Goal: Use online tool/utility: Utilize a website feature to perform a specific function

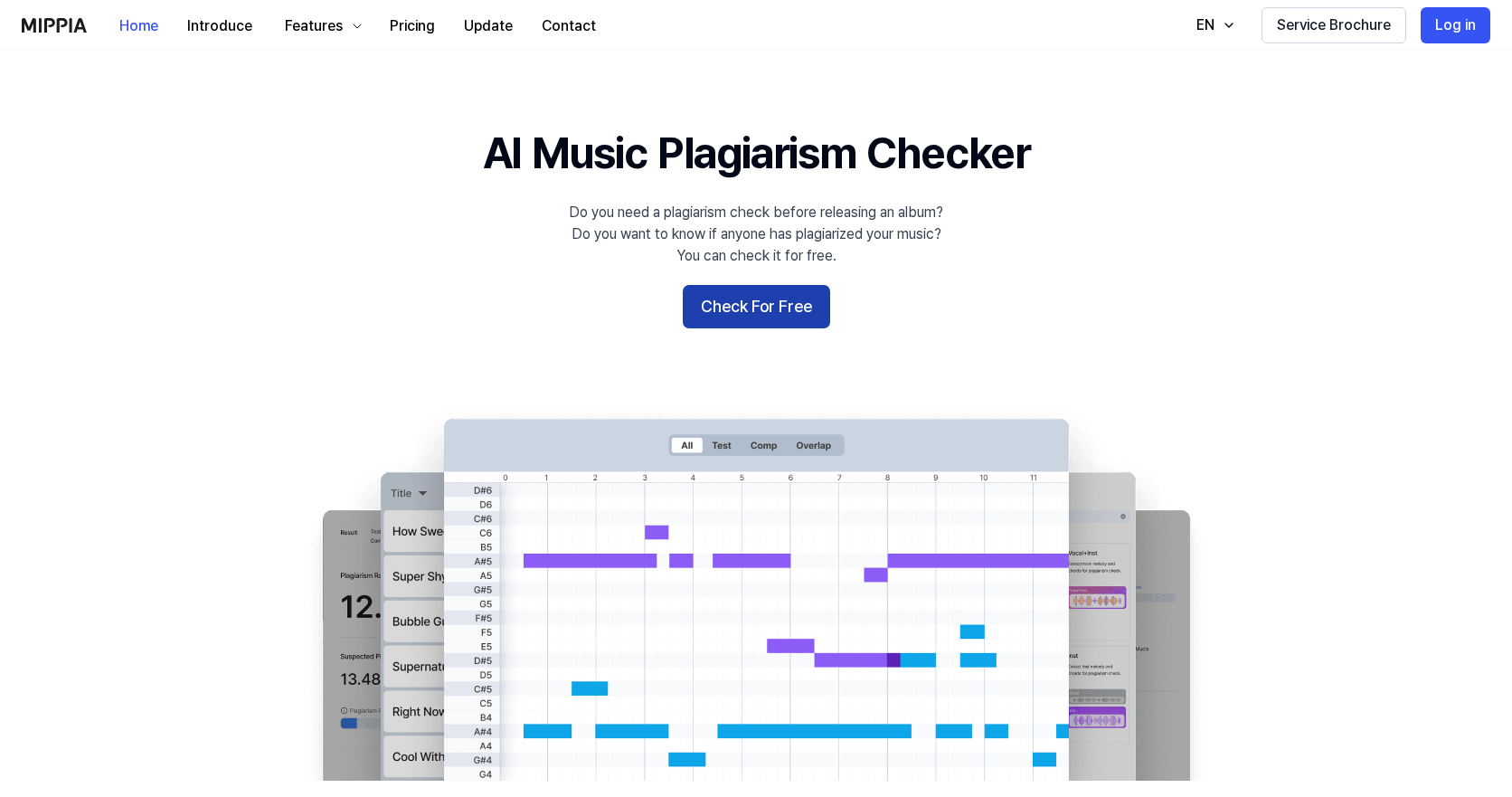
click at [750, 318] on button "Check For Free" at bounding box center [756, 306] width 147 height 43
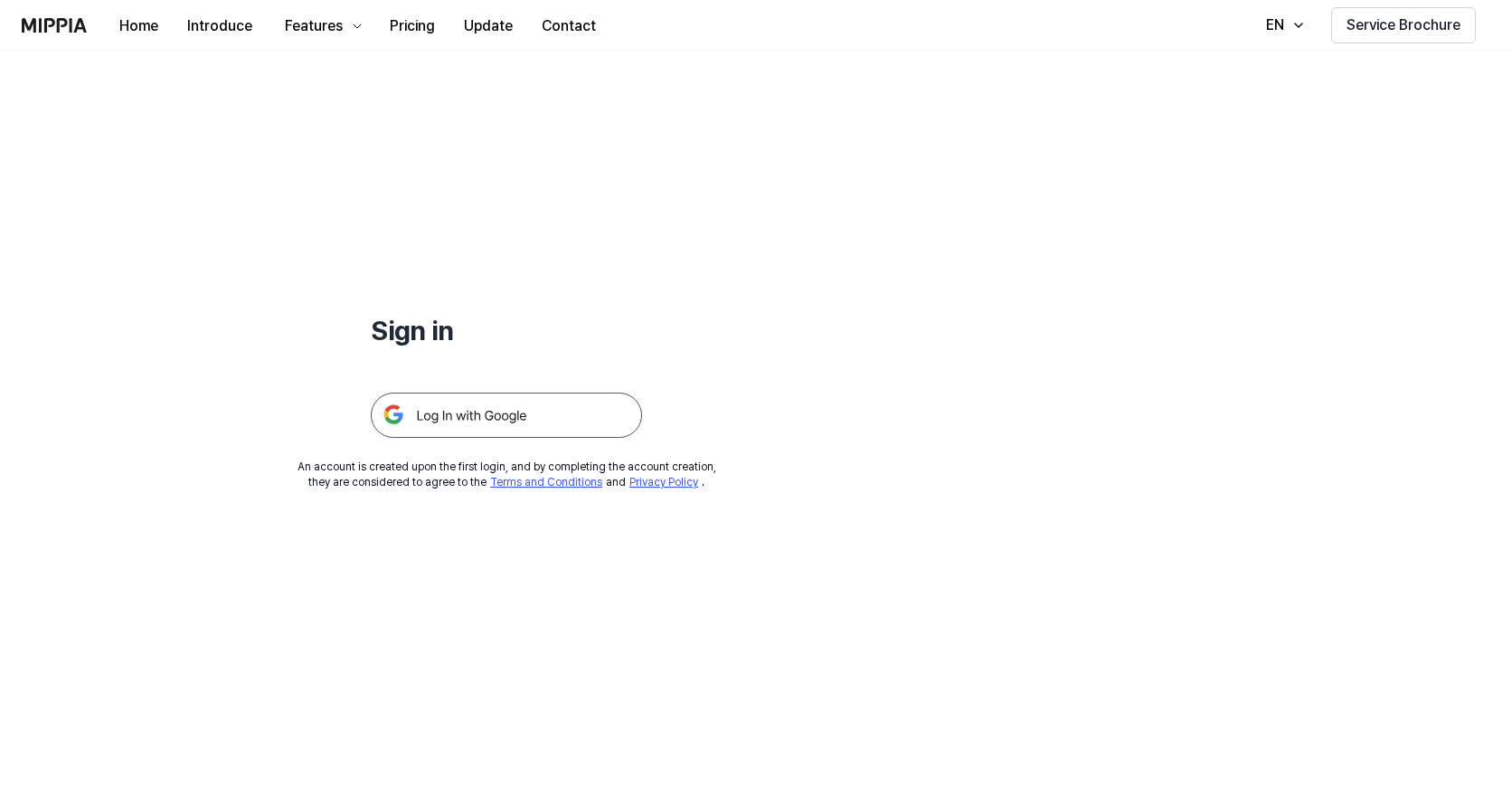
click at [451, 411] on img at bounding box center [507, 414] width 271 height 45
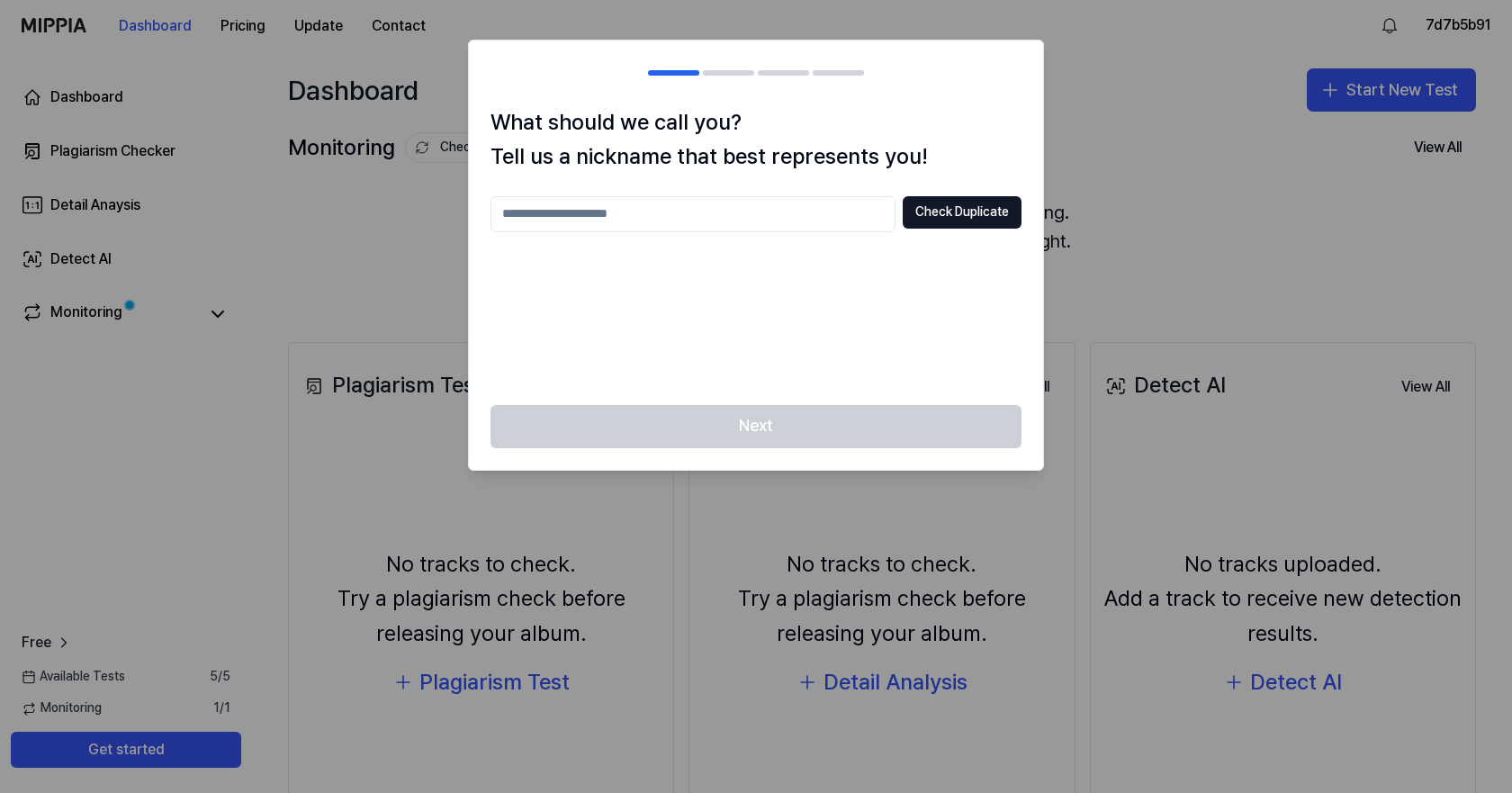
click at [675, 220] on input "text" at bounding box center [693, 214] width 405 height 36
type input "*"
type input "***"
click at [949, 206] on button "Check Duplicate" at bounding box center [962, 212] width 119 height 33
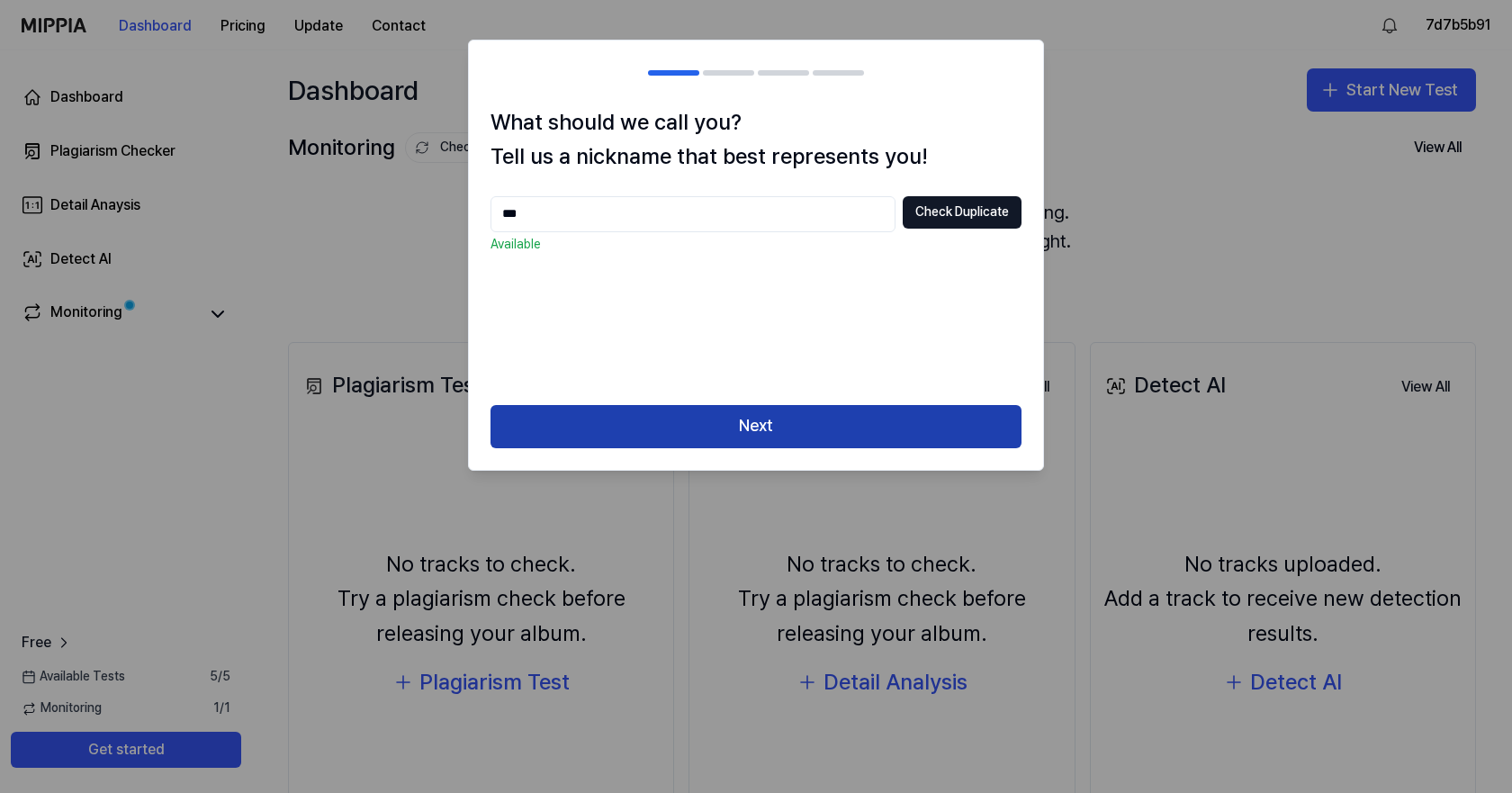
click at [747, 422] on button "Next" at bounding box center [756, 426] width 531 height 43
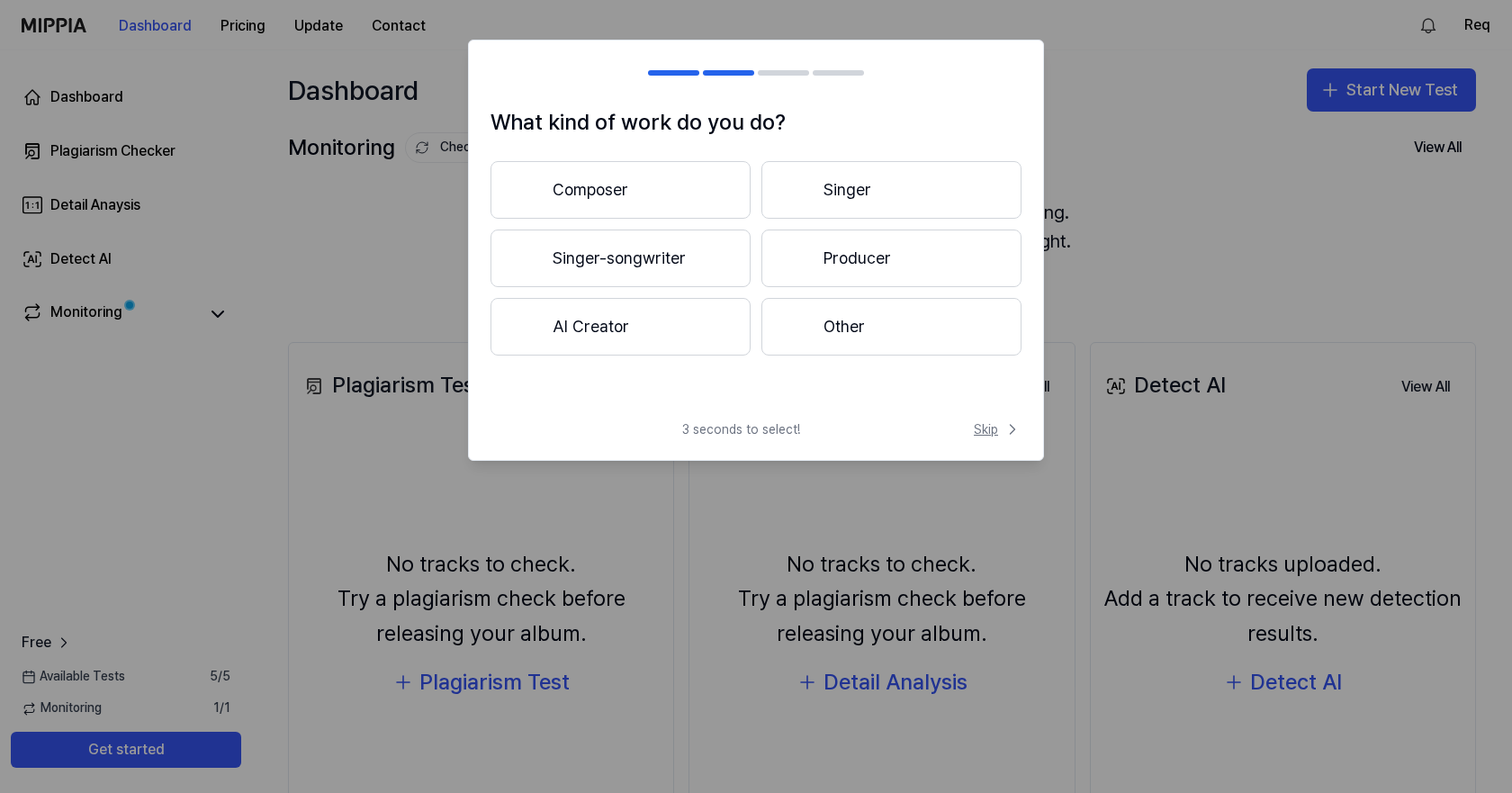
click at [975, 423] on span "Skip" at bounding box center [998, 429] width 48 height 18
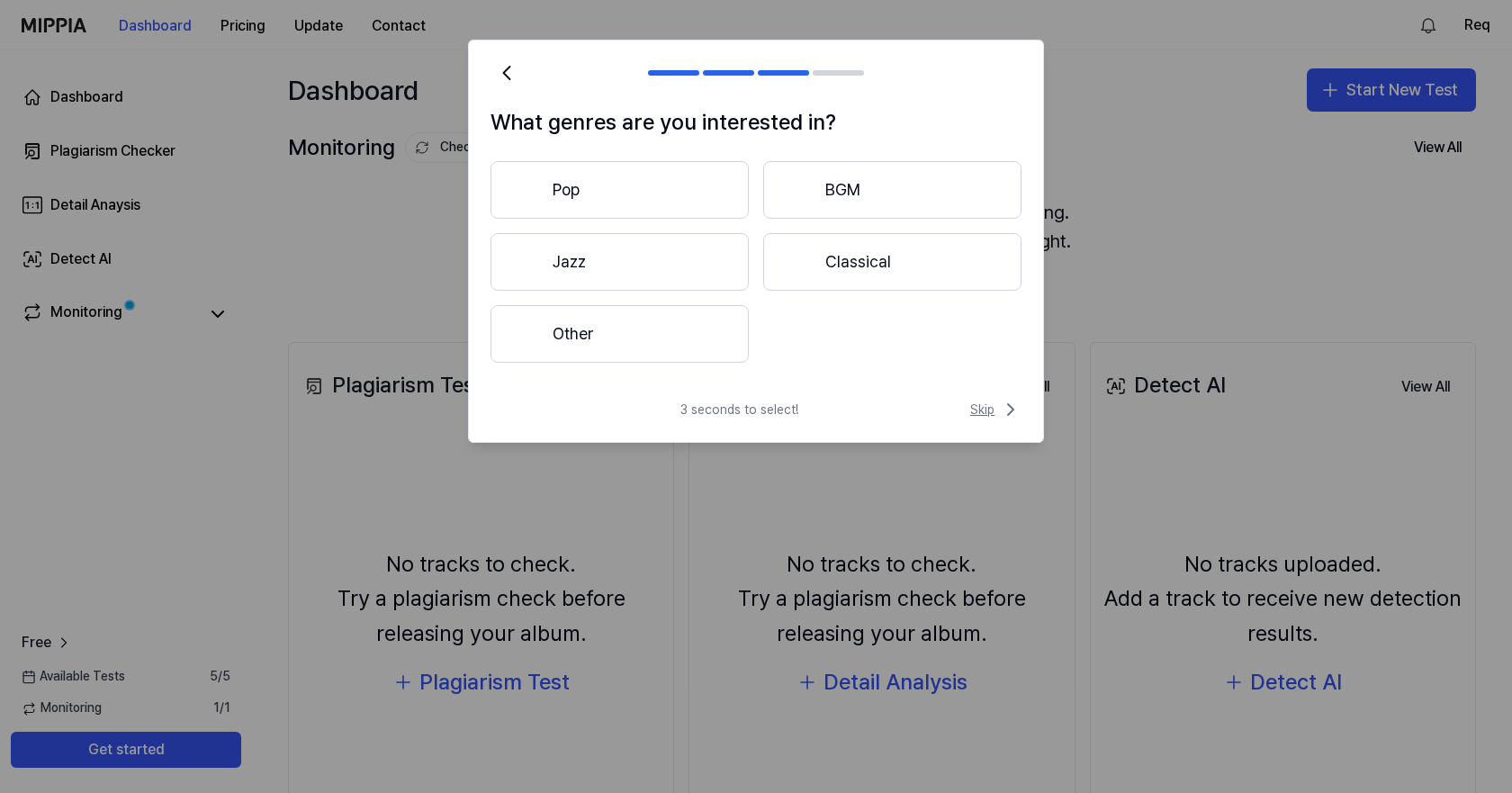
click at [992, 405] on span "Skip" at bounding box center [996, 409] width 52 height 22
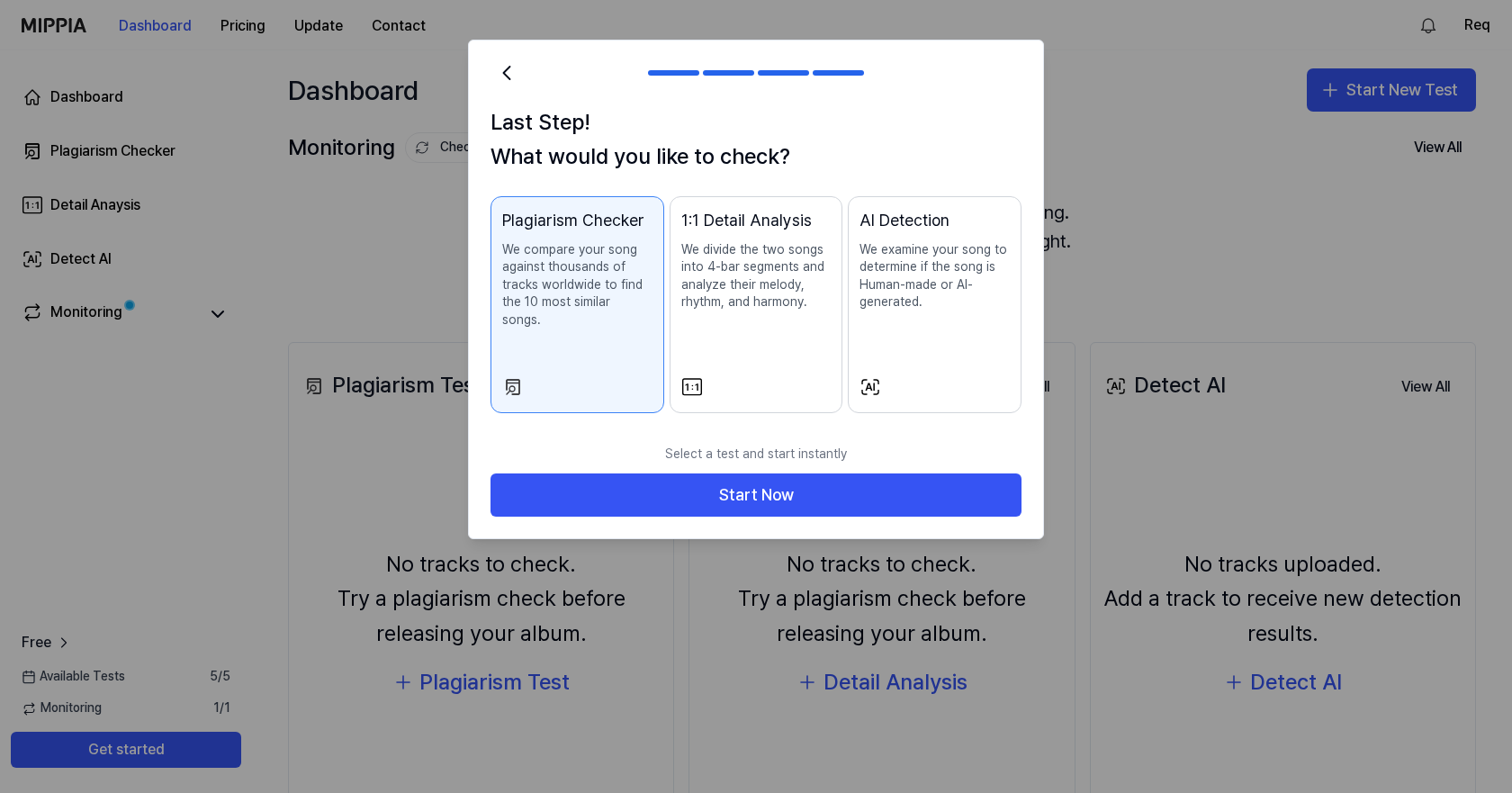
click at [955, 326] on div "AI Detection We examine your song to determine if the song is Human-made or AI-…" at bounding box center [934, 277] width 150 height 140
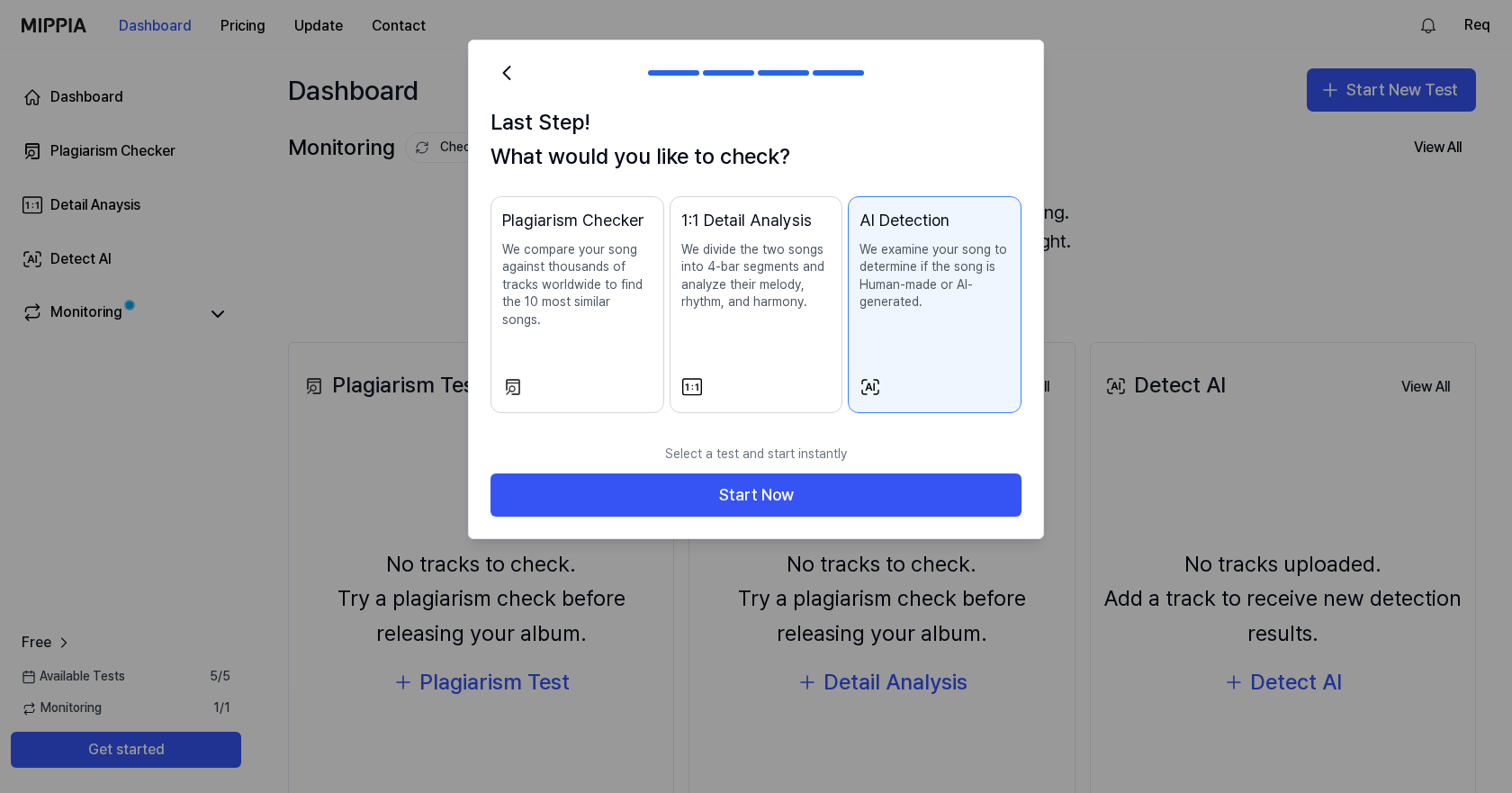
click at [704, 319] on div "1:1 Detail Analysis We divide the two songs into 4-bar segments and analyze the…" at bounding box center [756, 277] width 150 height 140
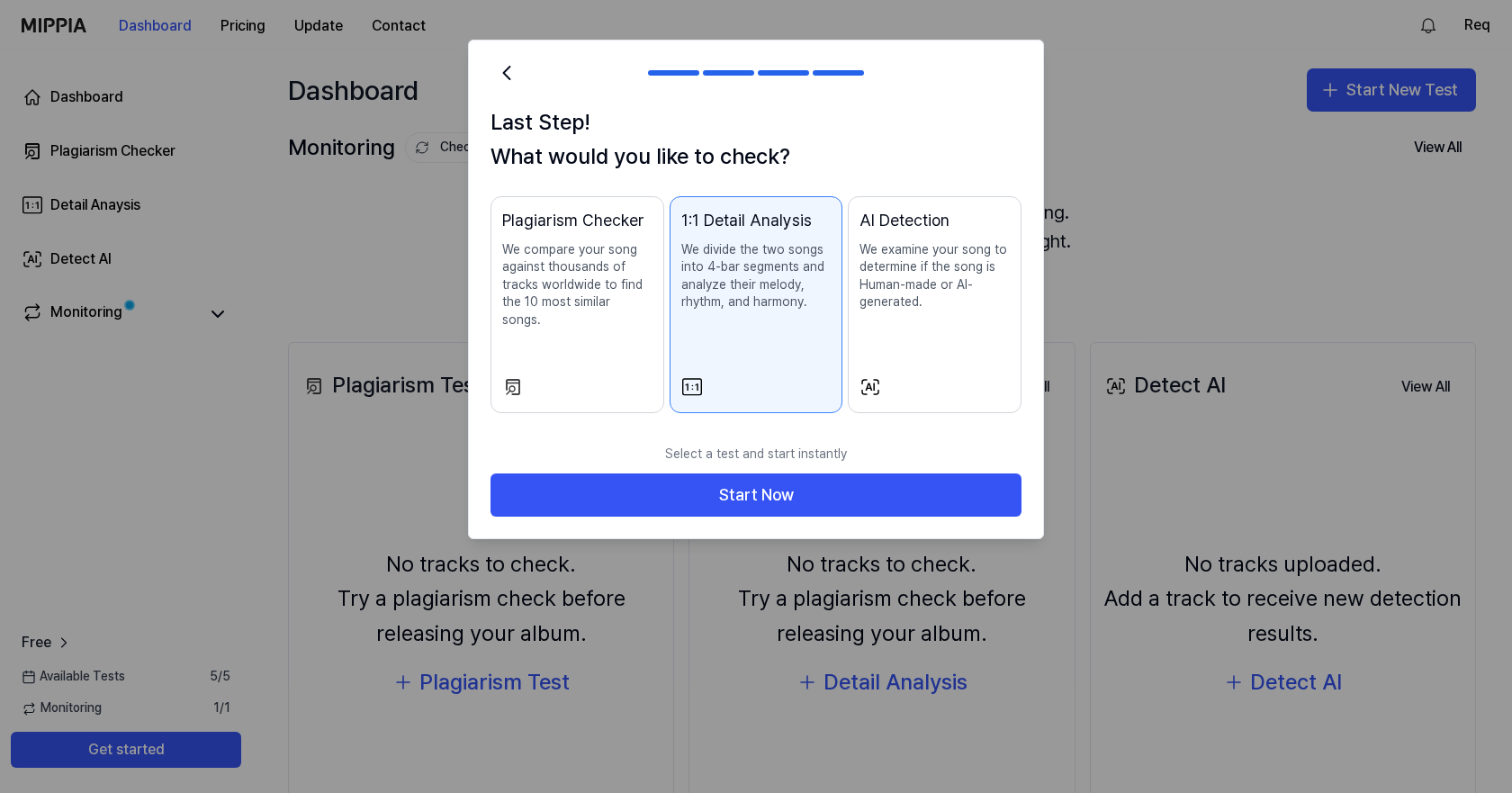
click at [584, 310] on p "We compare your song against thousands of tracks worldwide to find the 10 most …" at bounding box center [577, 285] width 150 height 88
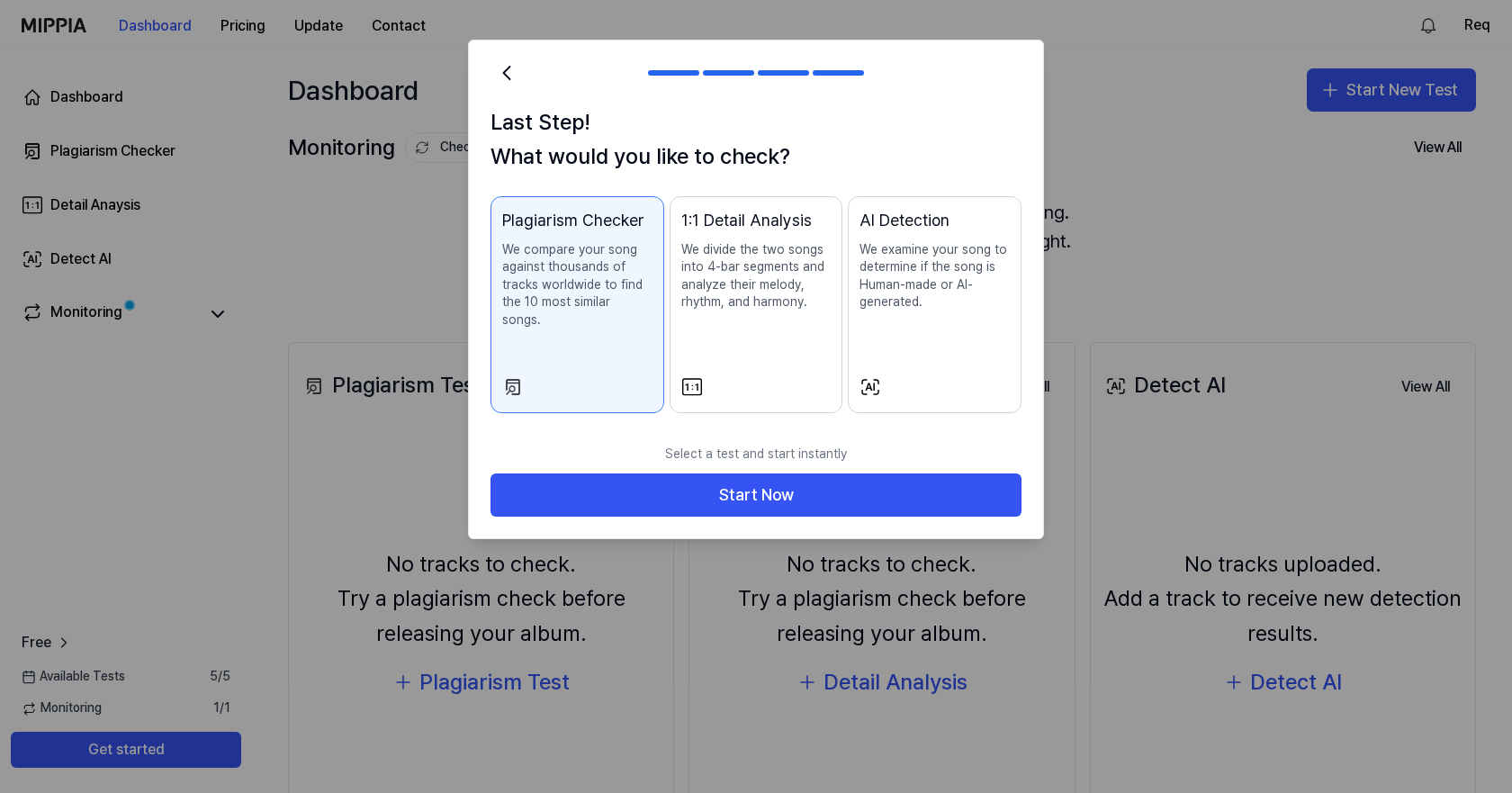
click at [954, 318] on div "AI Detection We examine your song to determine if the song is Human-made or AI-…" at bounding box center [934, 277] width 150 height 140
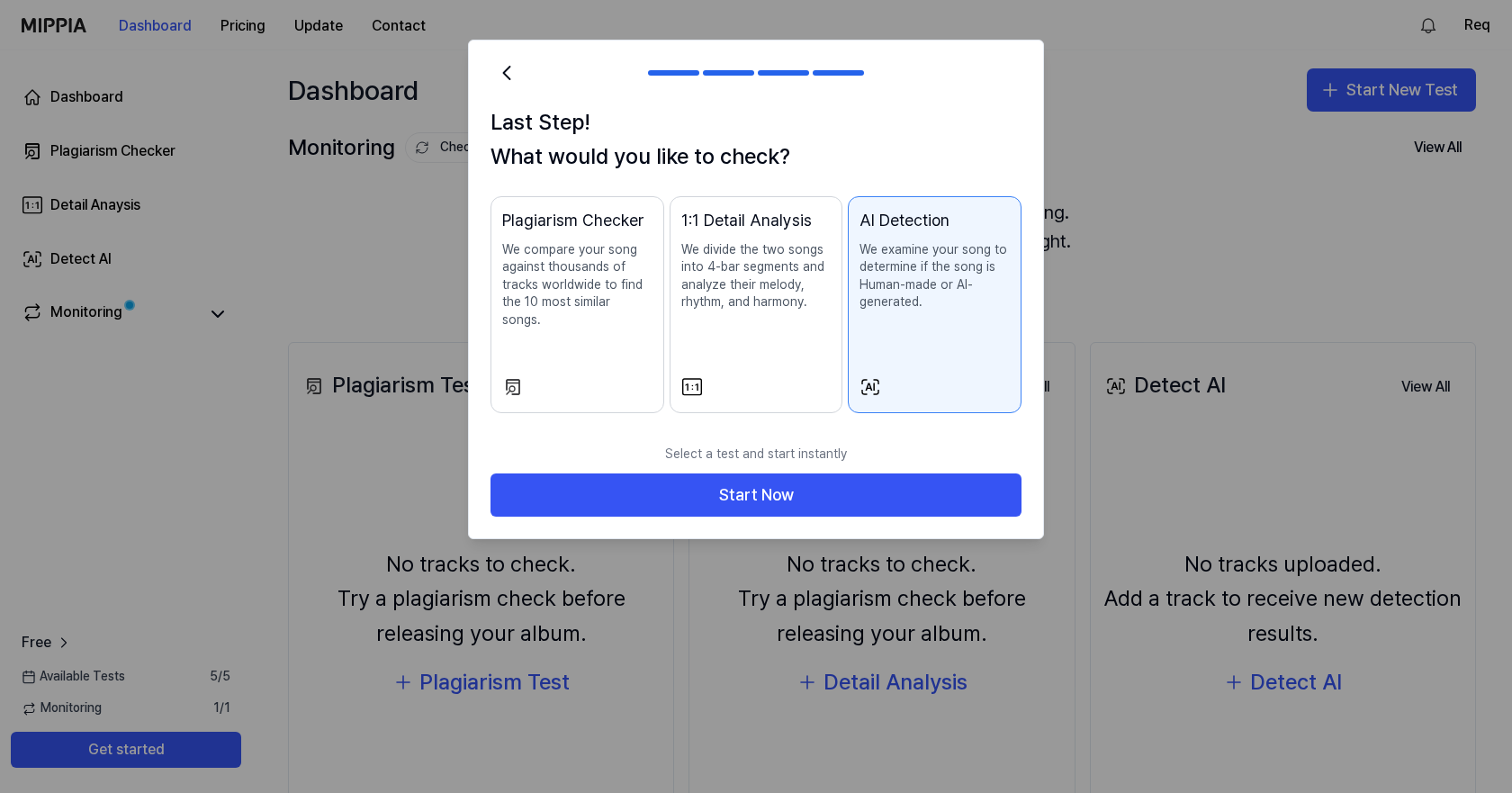
click at [574, 326] on div "Plagiarism Checker We compare your song against thousands of tracks worldwide t…" at bounding box center [577, 286] width 150 height 158
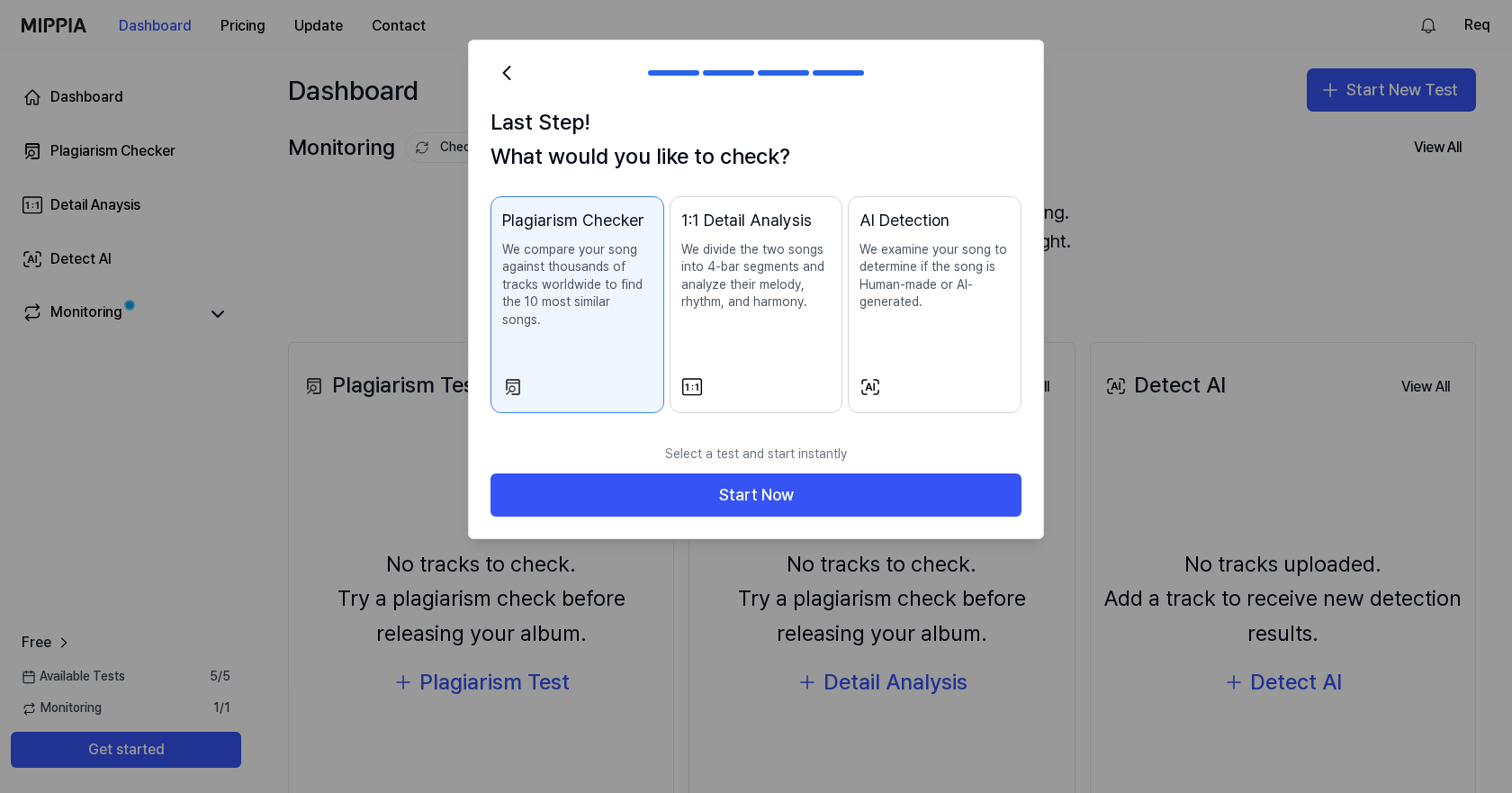
click at [982, 341] on div "AI Detection We examine your song to determine if the song is Human-made or AI-…" at bounding box center [934, 277] width 150 height 140
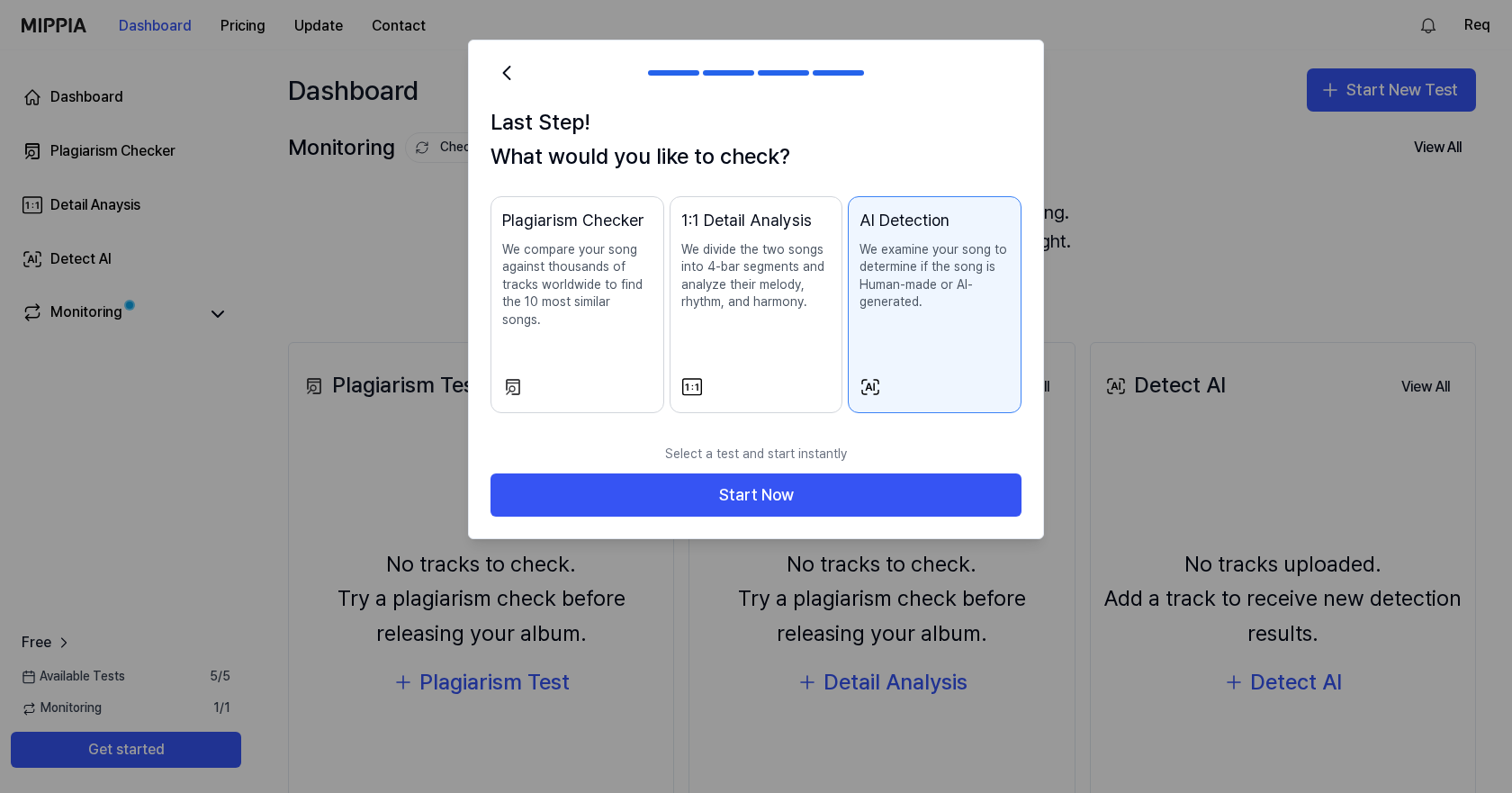
click at [645, 300] on p "We compare your song against thousands of tracks worldwide to find the 10 most …" at bounding box center [577, 285] width 150 height 88
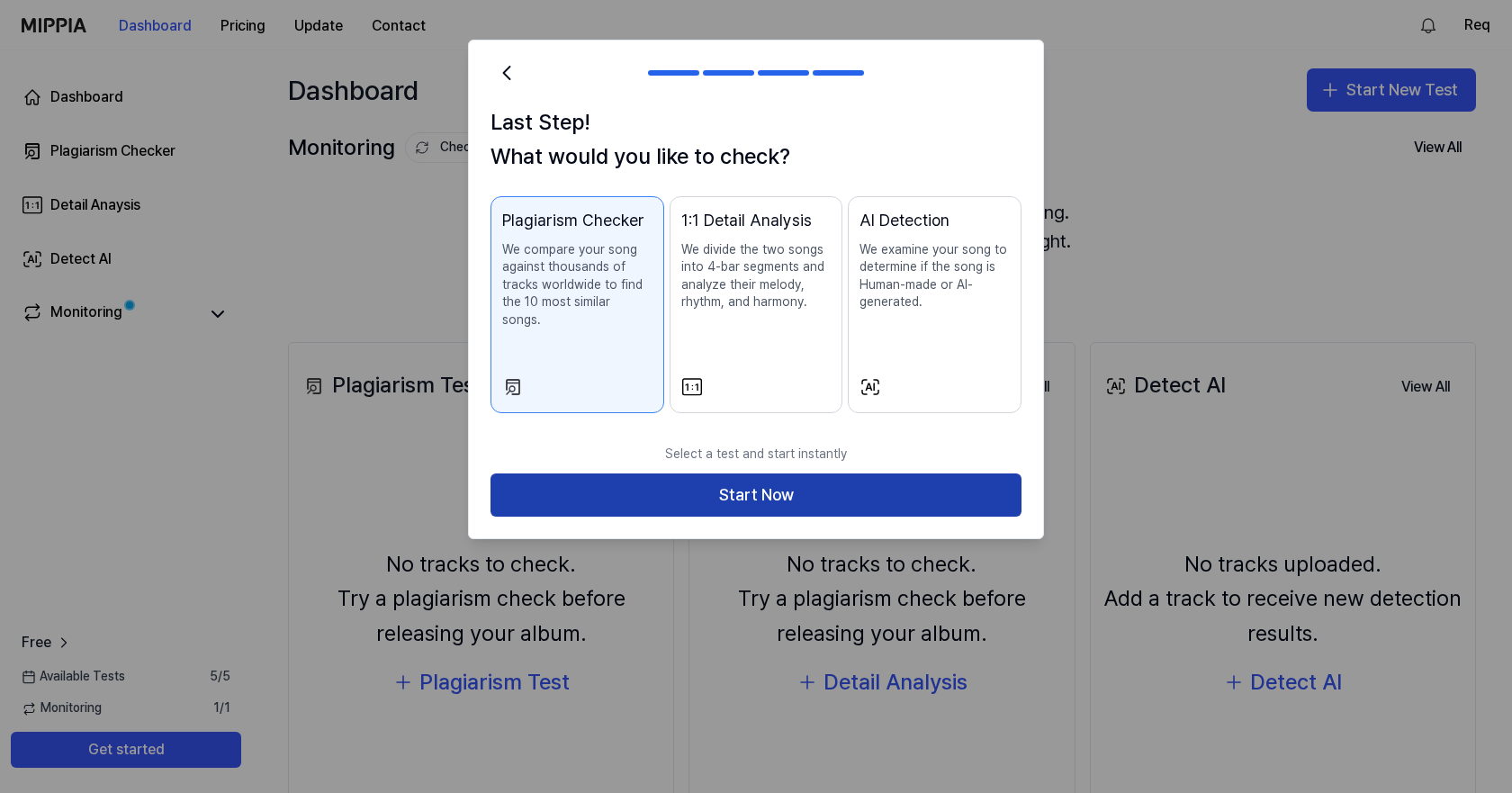
click at [718, 474] on button "Start Now" at bounding box center [756, 495] width 531 height 43
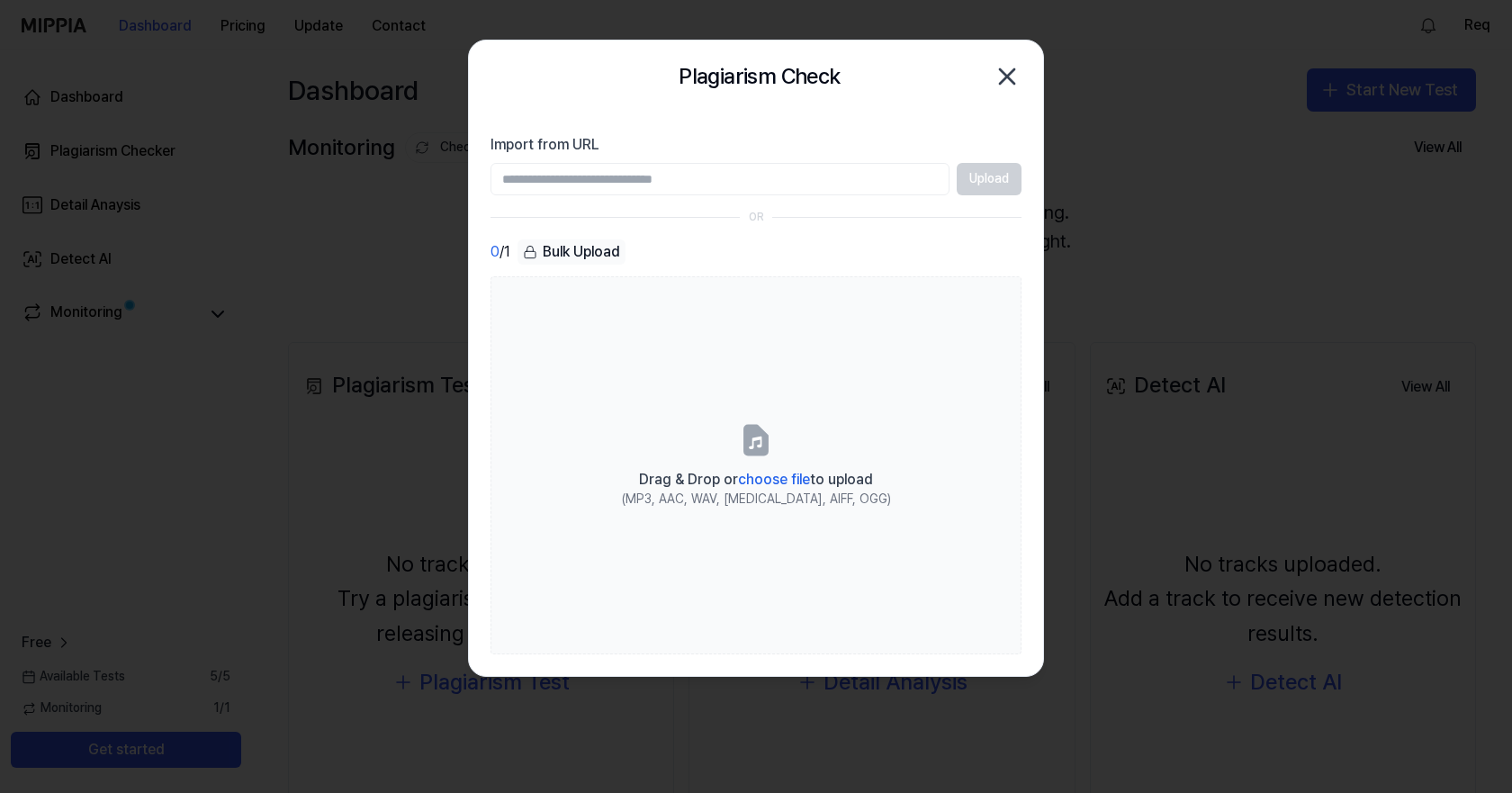
click at [660, 187] on input "Import from URL" at bounding box center [721, 179] width 459 height 33
paste input "**********"
type input "**********"
click at [992, 187] on button "Upload" at bounding box center [989, 179] width 65 height 33
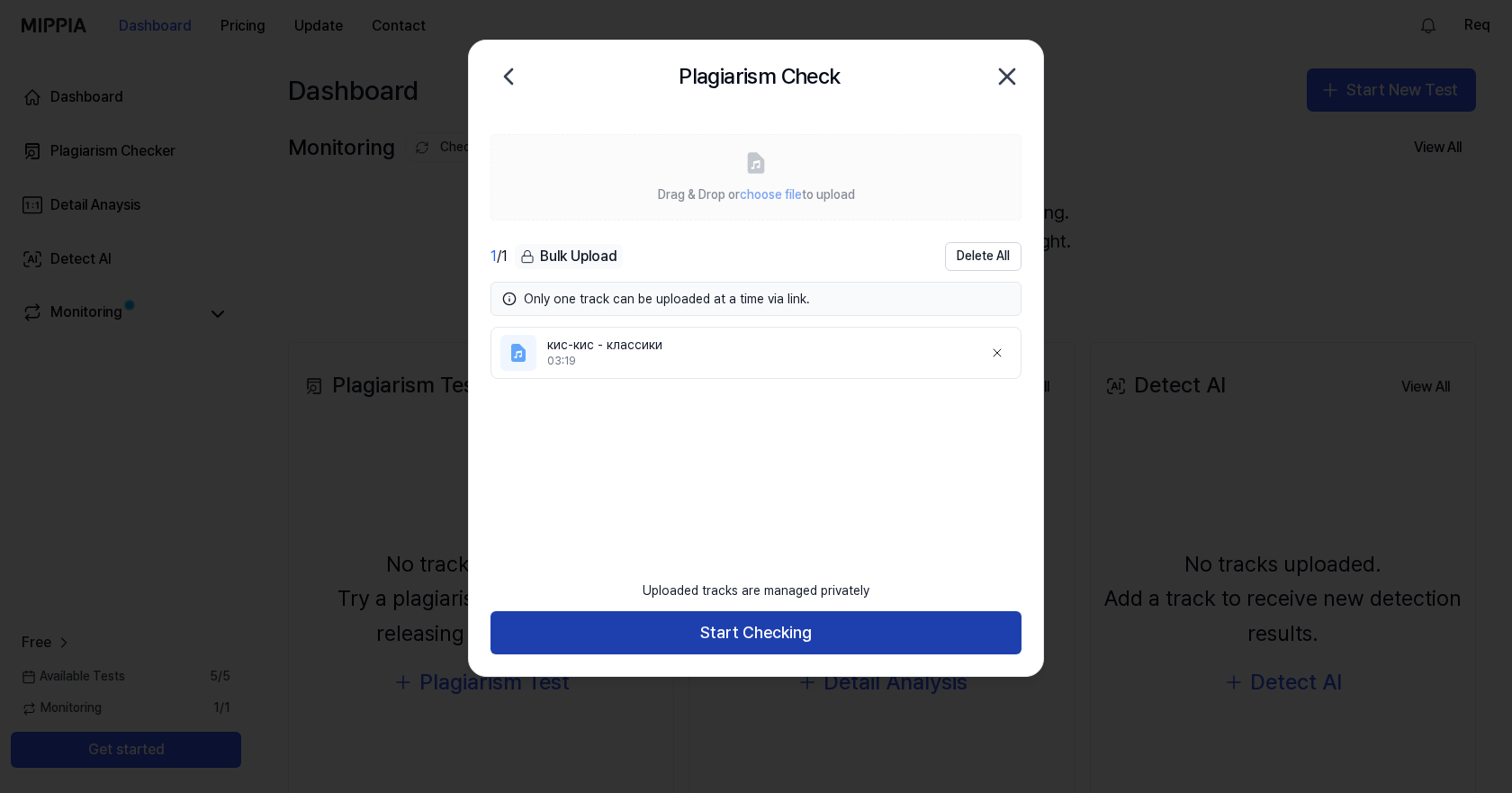
click at [752, 639] on button "Start Checking" at bounding box center [756, 632] width 531 height 43
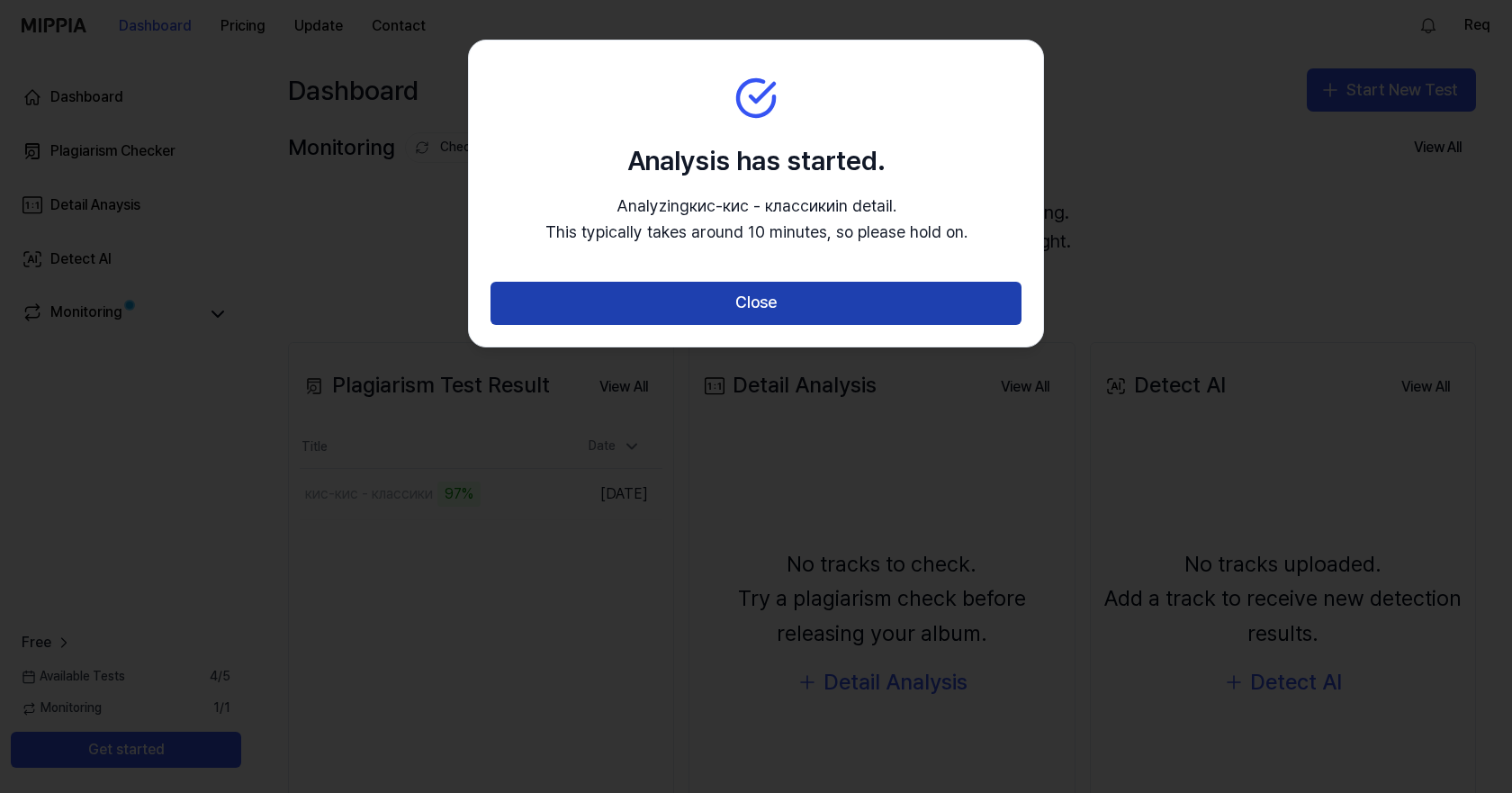
click at [806, 286] on button "Close" at bounding box center [756, 302] width 531 height 43
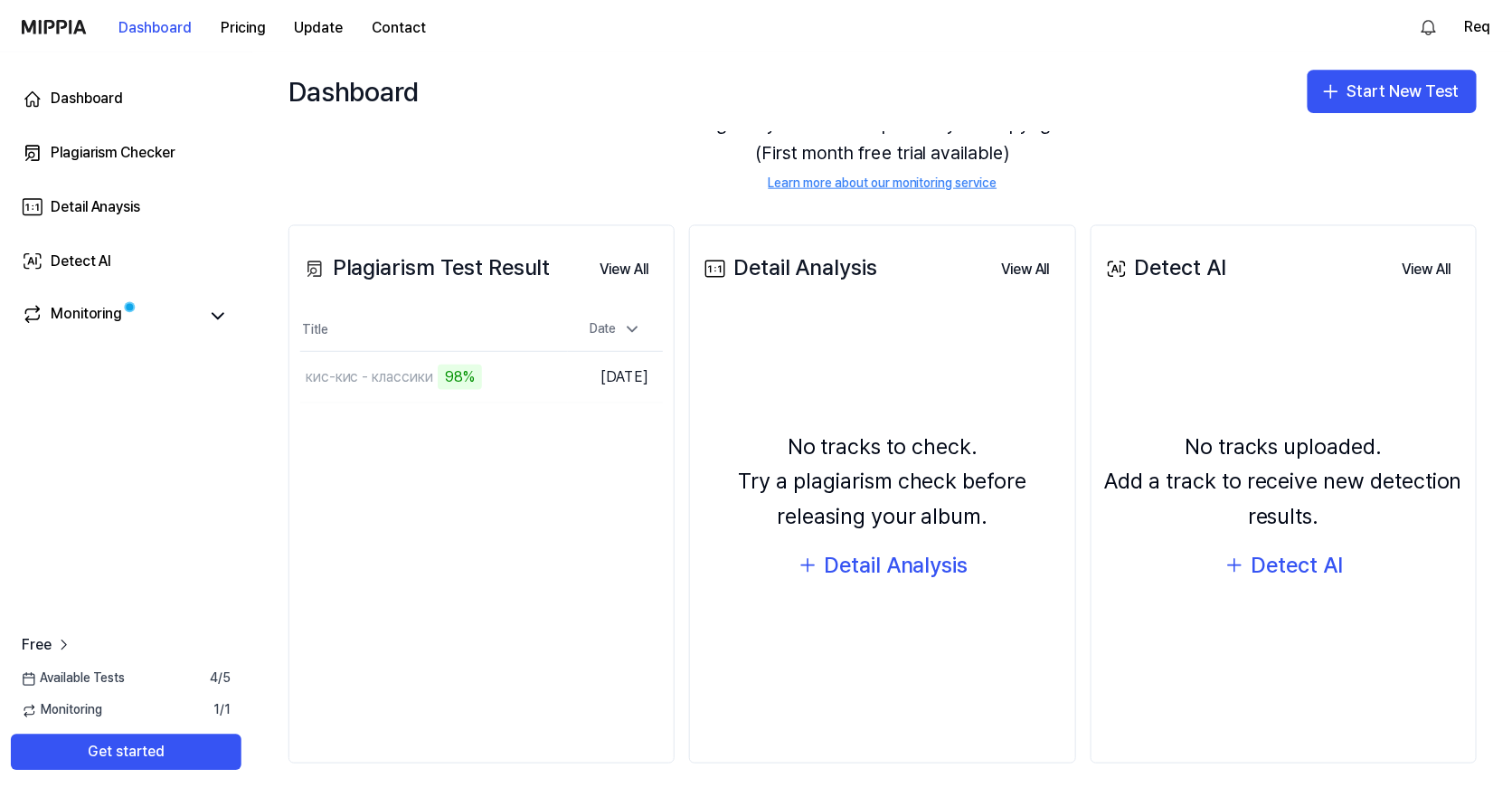
scroll to position [124, 0]
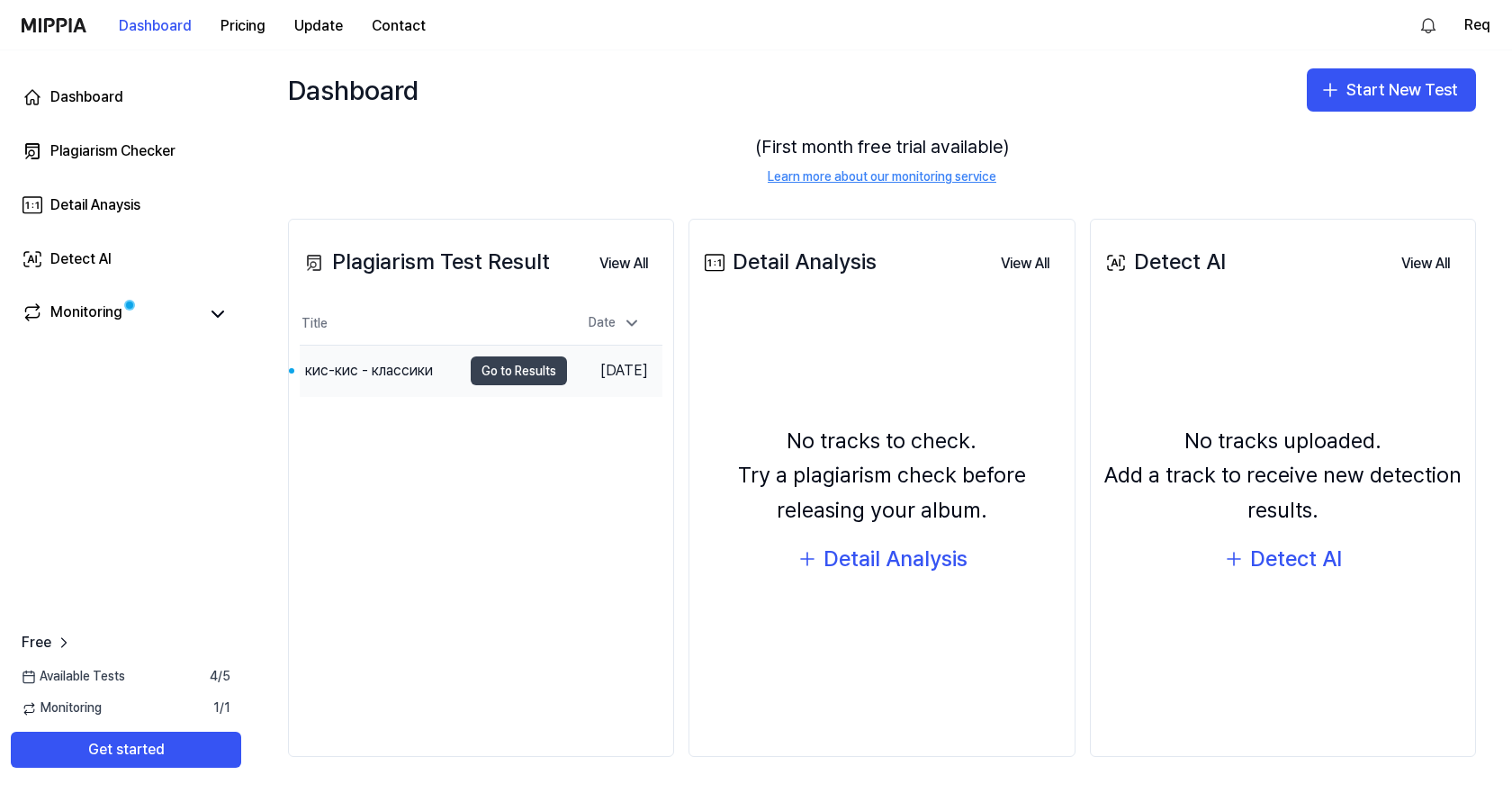
click at [492, 374] on button "Go to Results" at bounding box center [519, 370] width 97 height 29
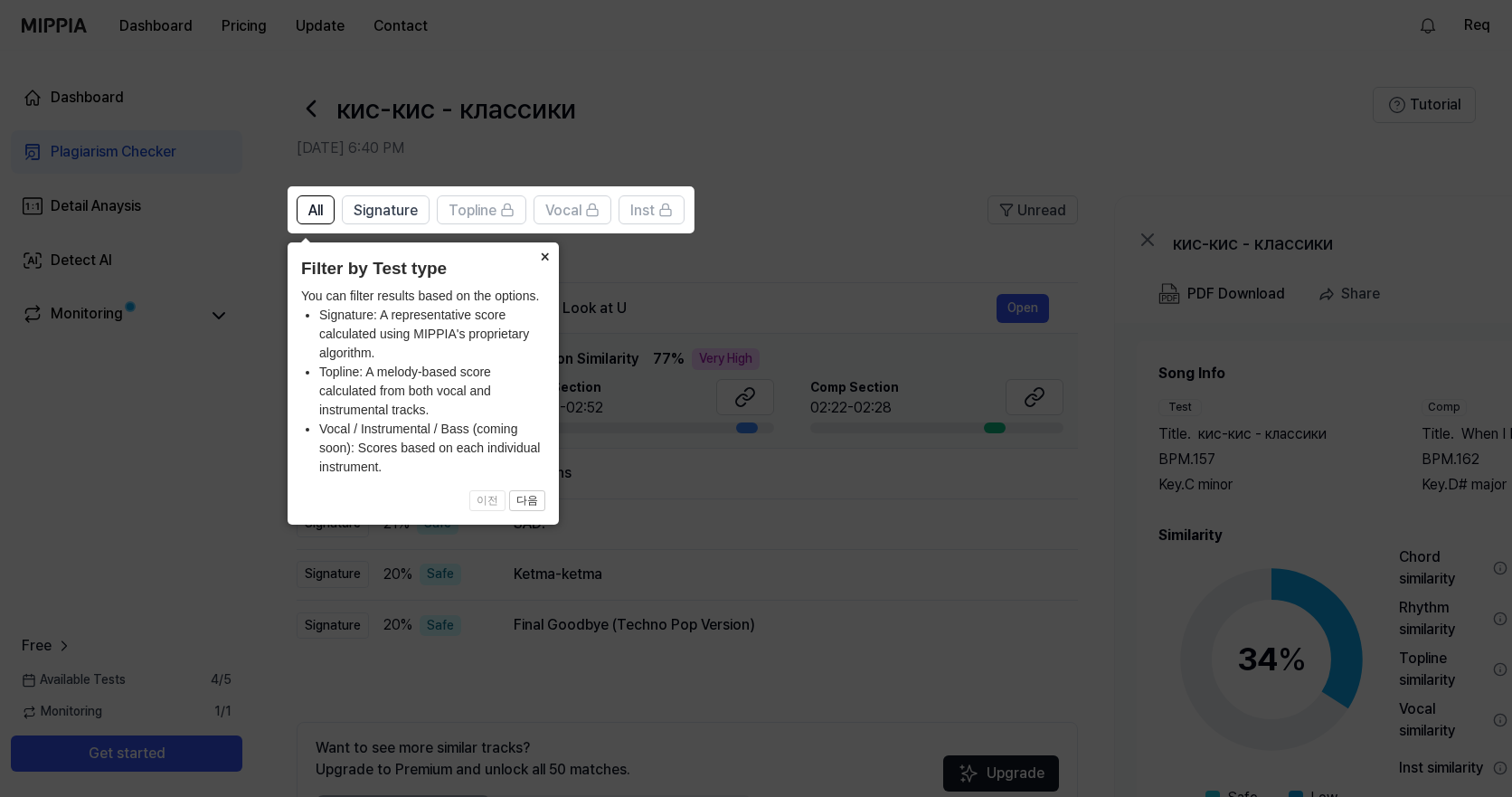
click at [542, 259] on button "×" at bounding box center [544, 255] width 29 height 25
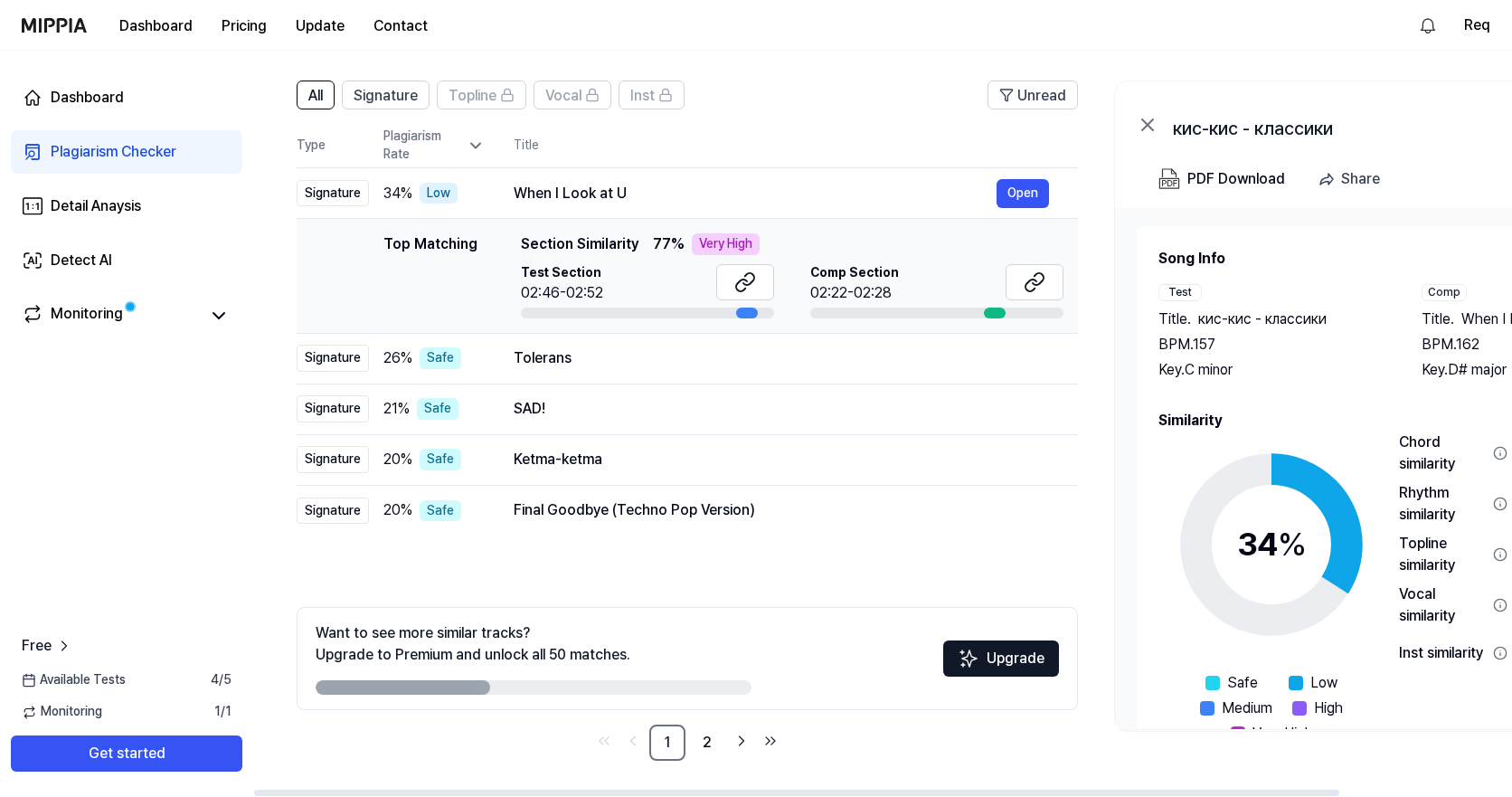
scroll to position [0, 0]
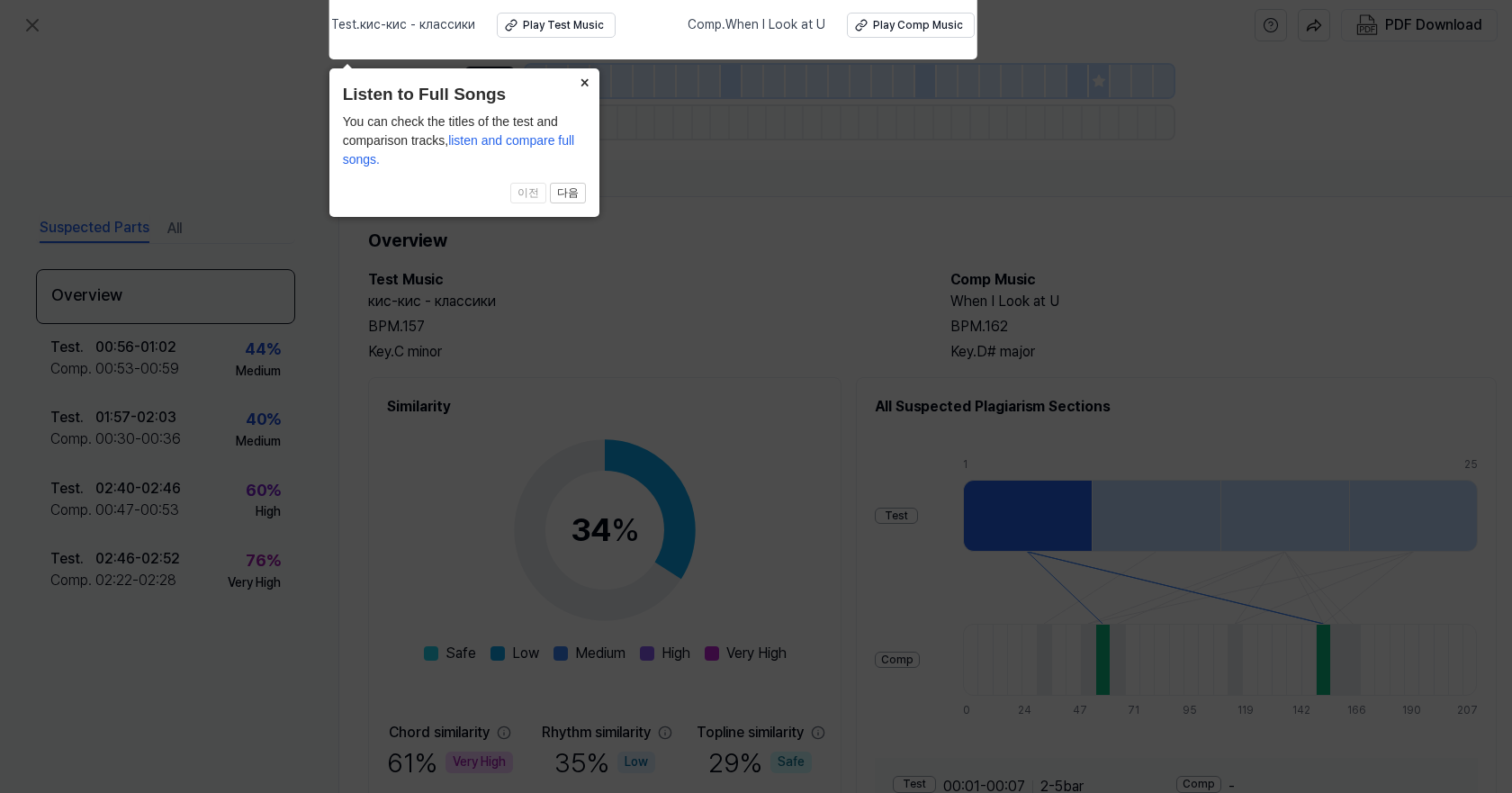
click at [582, 83] on button "×" at bounding box center [585, 80] width 29 height 25
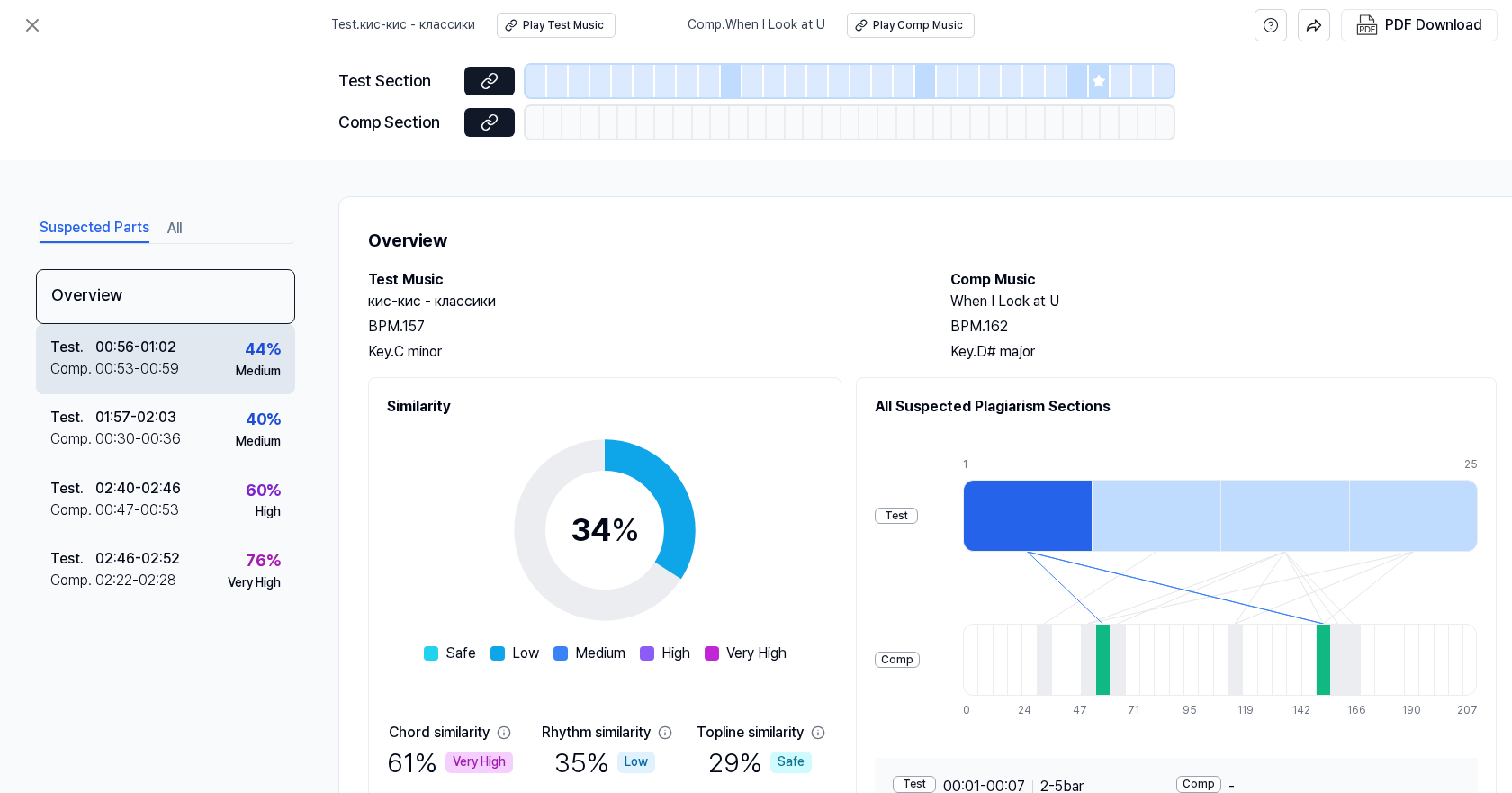
click at [161, 355] on div "00:56 - 01:02" at bounding box center [136, 347] width 81 height 22
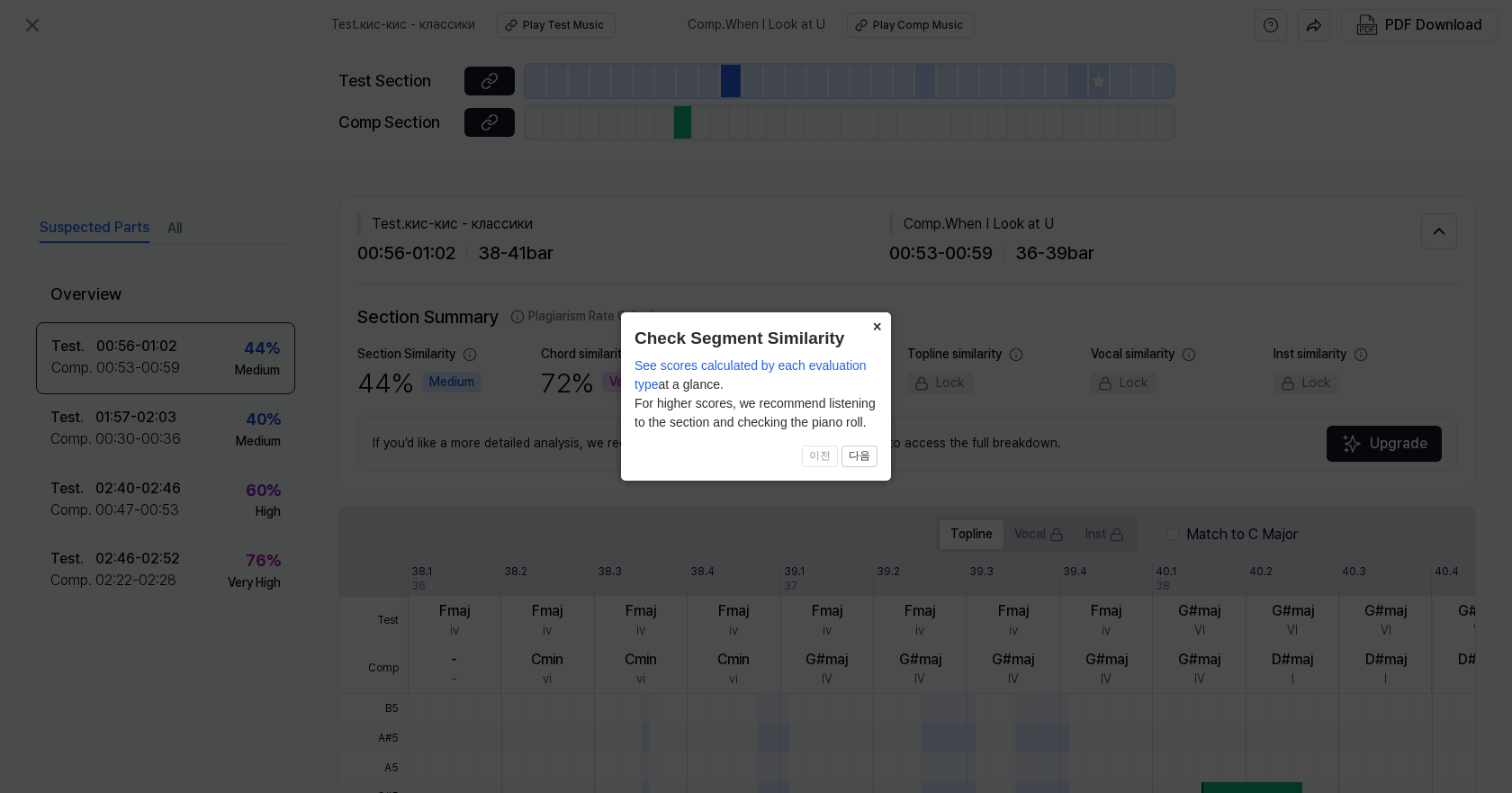
click at [874, 327] on button "×" at bounding box center [877, 324] width 29 height 25
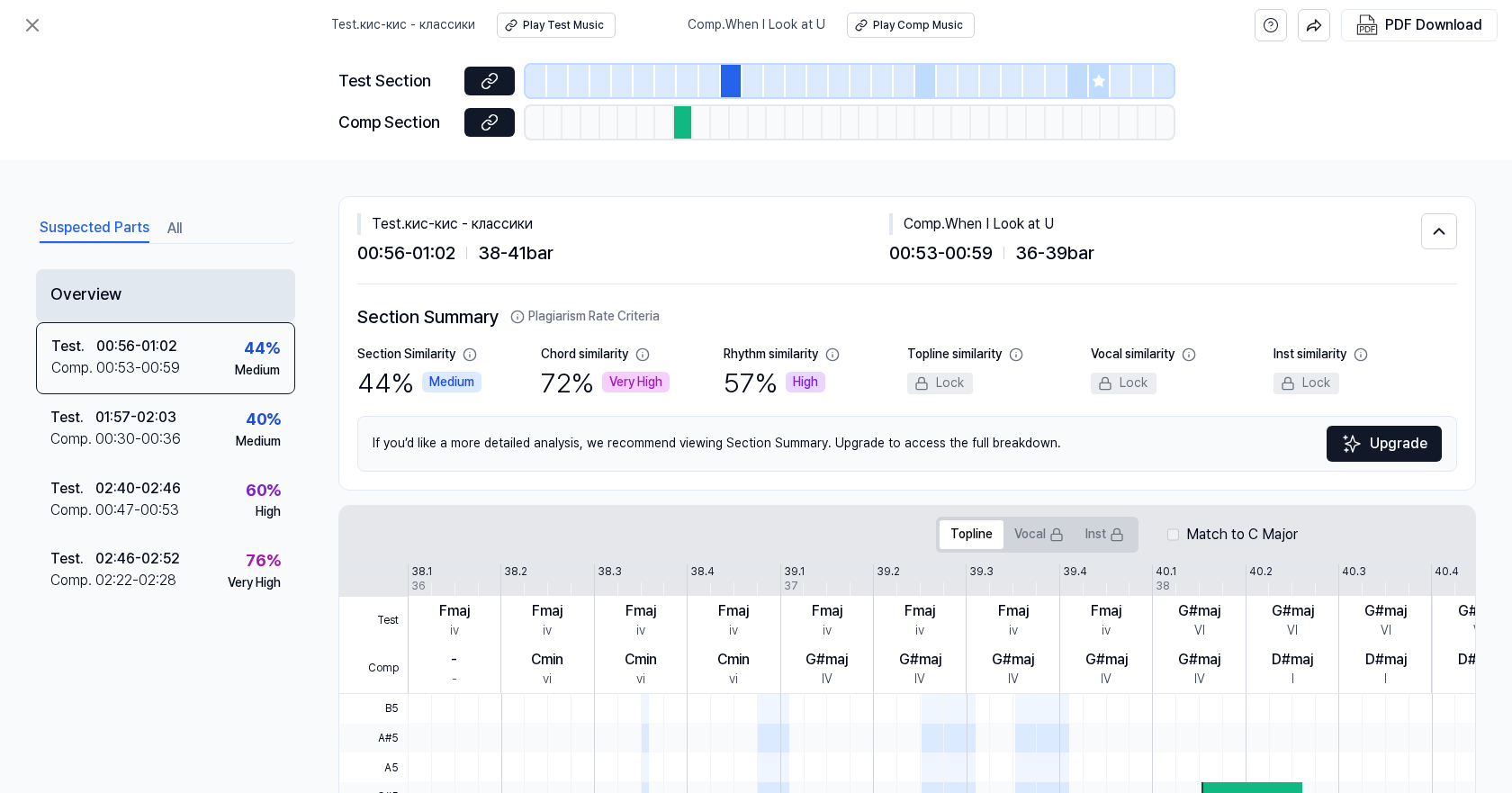
click at [177, 287] on div "Overview" at bounding box center [166, 295] width 259 height 53
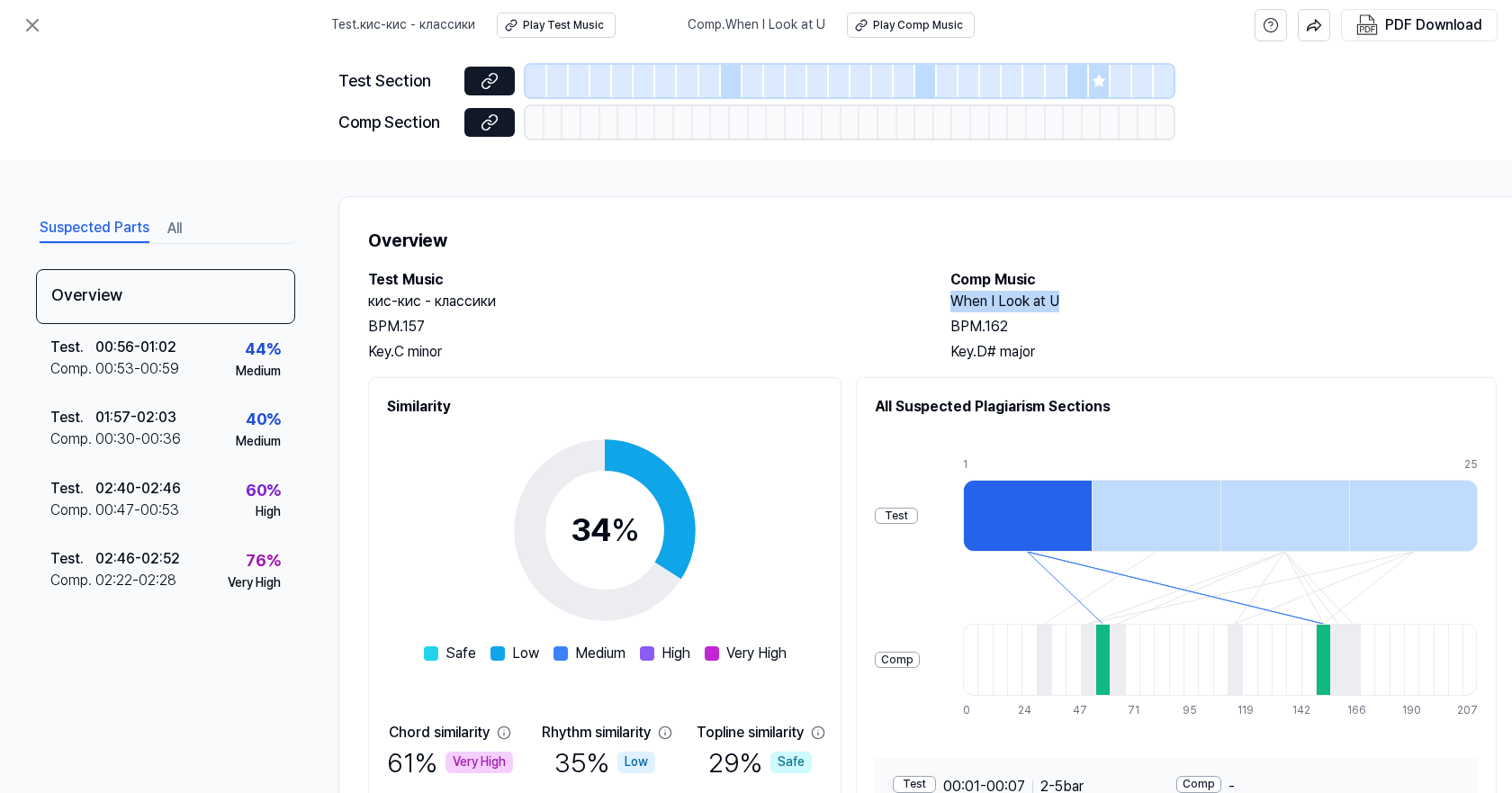
drag, startPoint x: 952, startPoint y: 297, endPoint x: 1075, endPoint y: 308, distance: 123.5
click at [1094, 305] on h2 "When I Look at U" at bounding box center [1223, 301] width 546 height 22
click at [960, 288] on h2 "Comp Music" at bounding box center [1223, 279] width 546 height 22
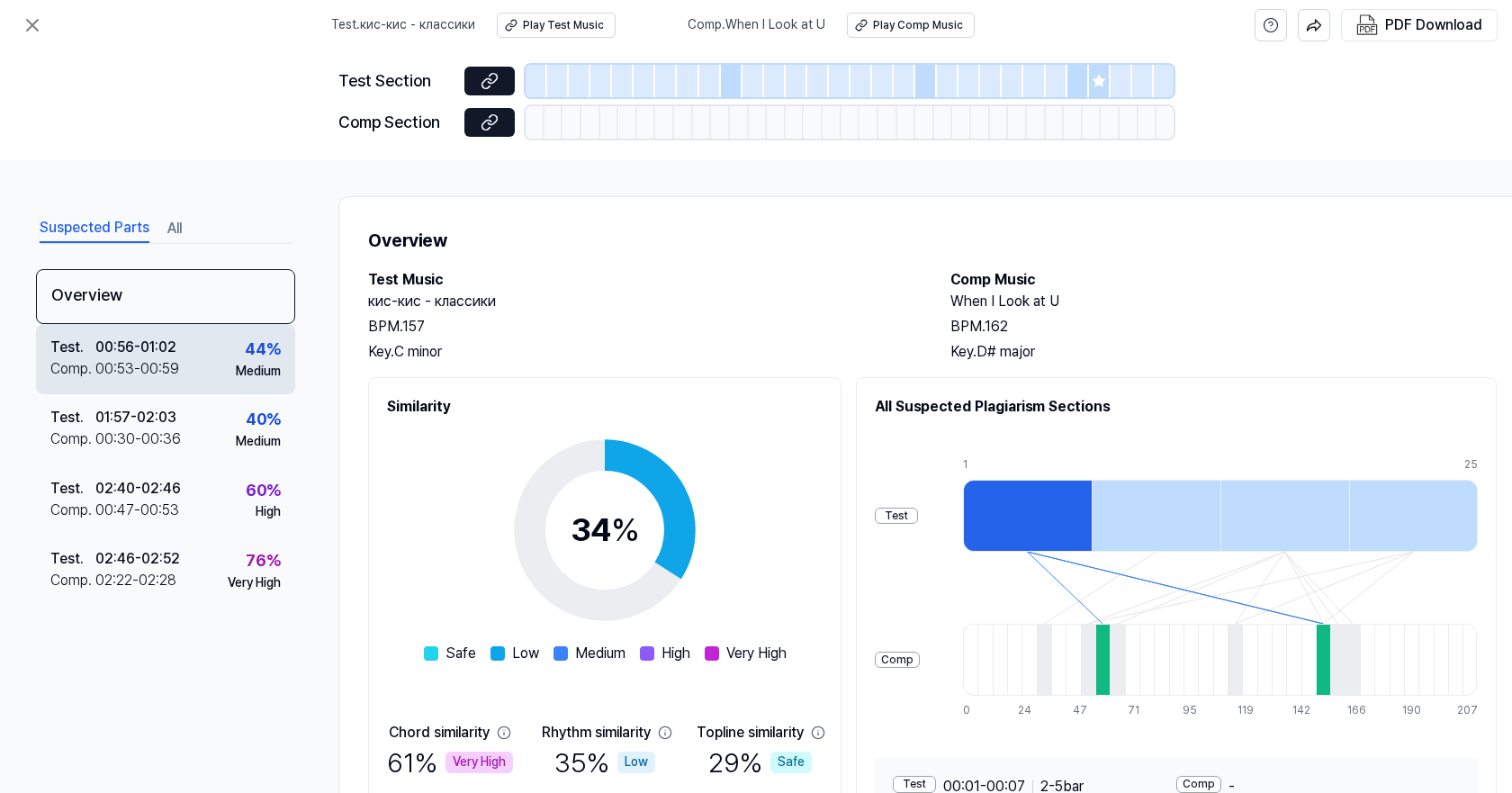
click at [187, 363] on div "Test . 00:56 - 01:02 Comp . 00:53 - 00:59 44 % Medium" at bounding box center [166, 359] width 259 height 70
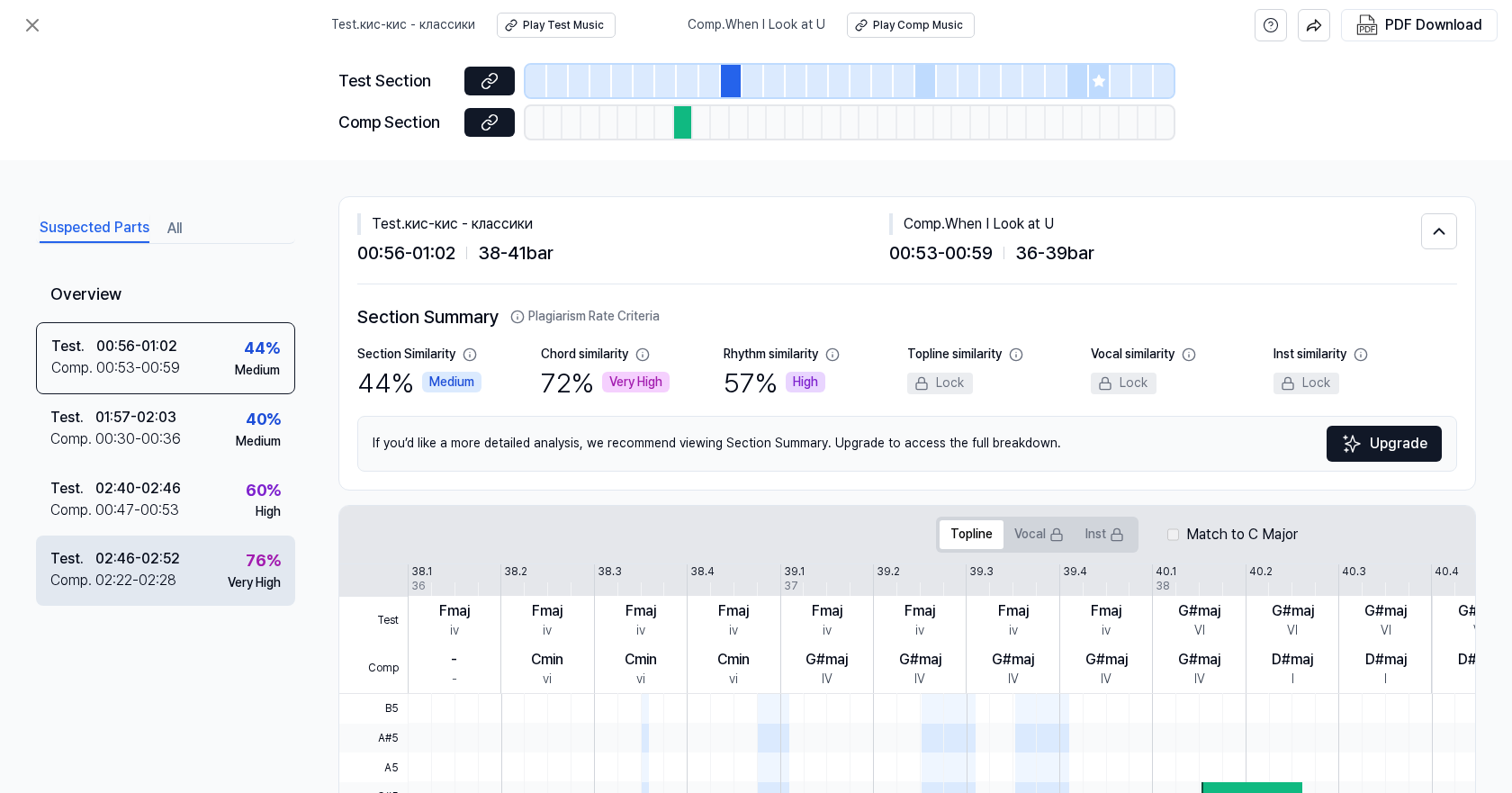
click at [173, 582] on div "02:22 - 02:28" at bounding box center [136, 580] width 81 height 22
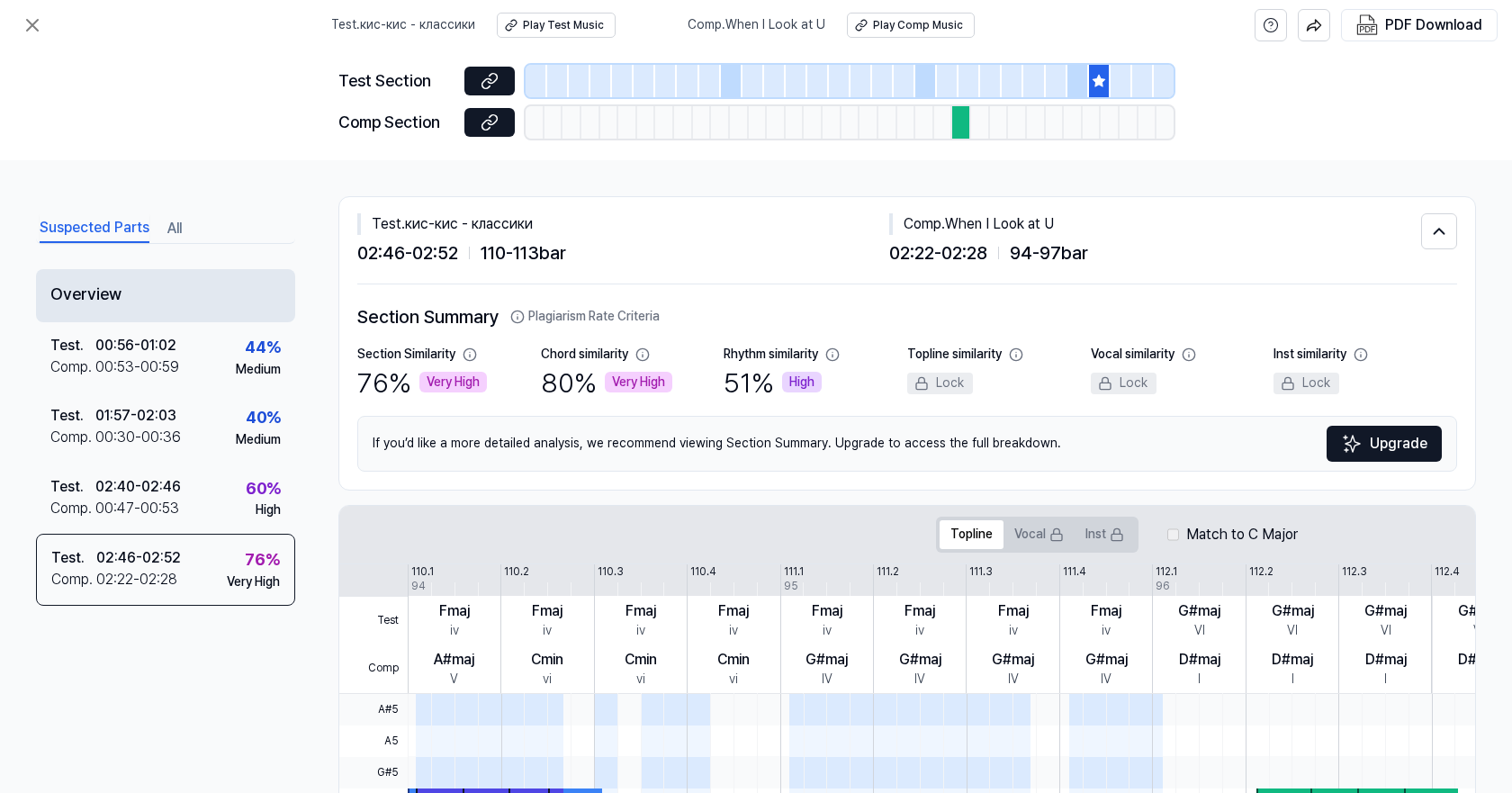
click at [84, 315] on div "Overview" at bounding box center [166, 295] width 259 height 53
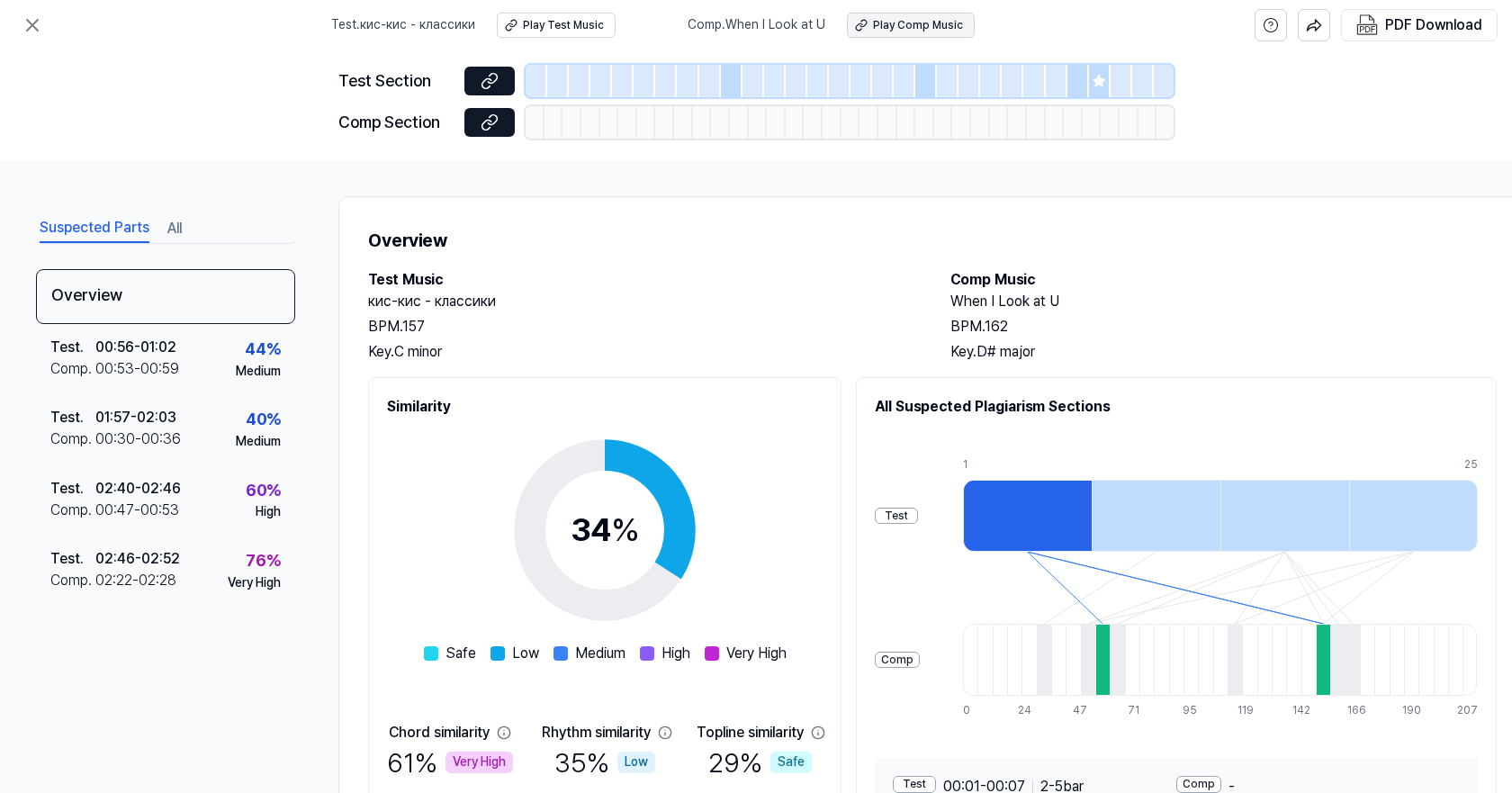
click at [903, 27] on div "Play Comp Music" at bounding box center [918, 26] width 90 height 15
click at [729, 87] on div at bounding box center [731, 81] width 22 height 33
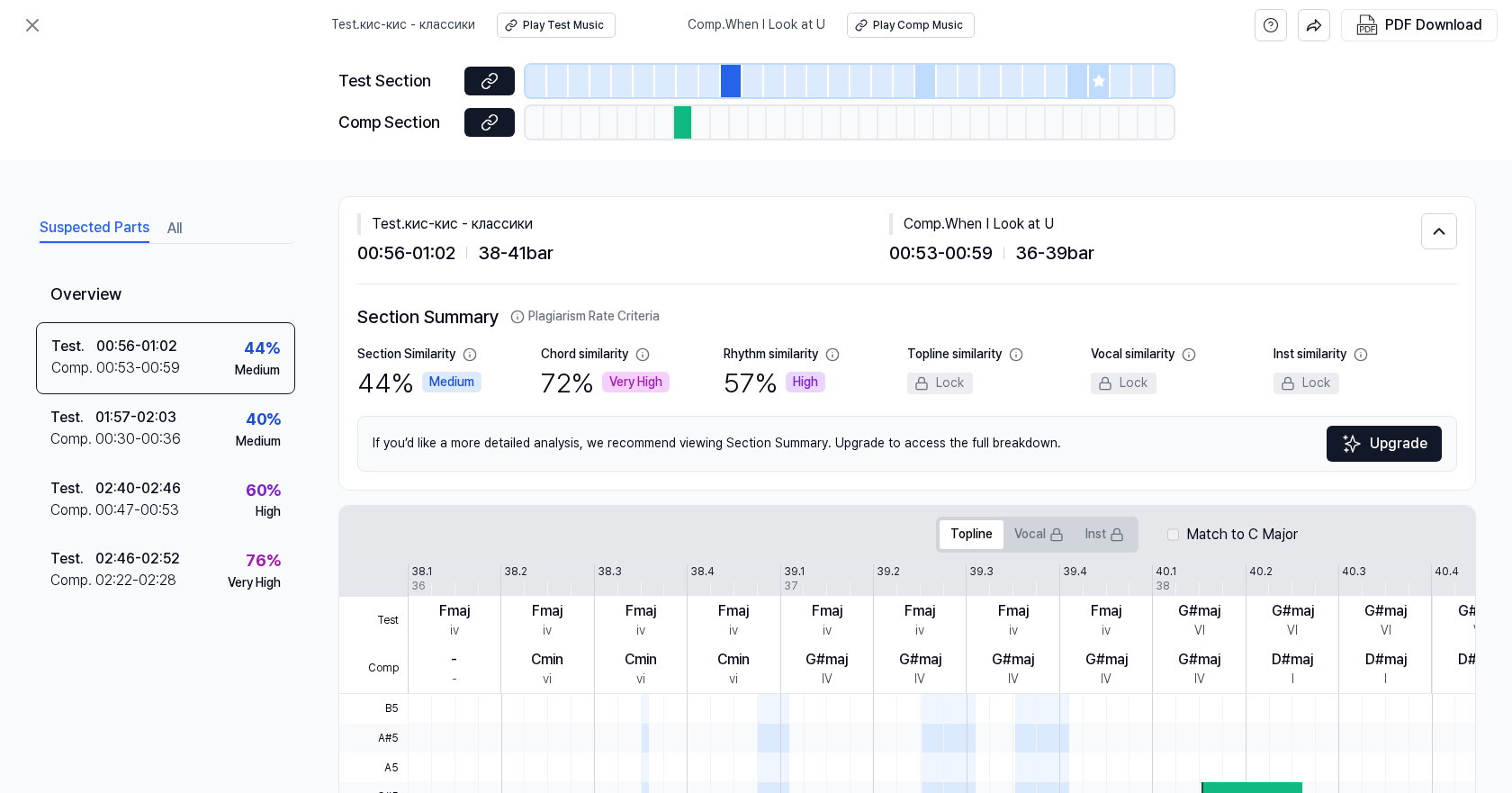
click at [929, 83] on div at bounding box center [926, 81] width 22 height 33
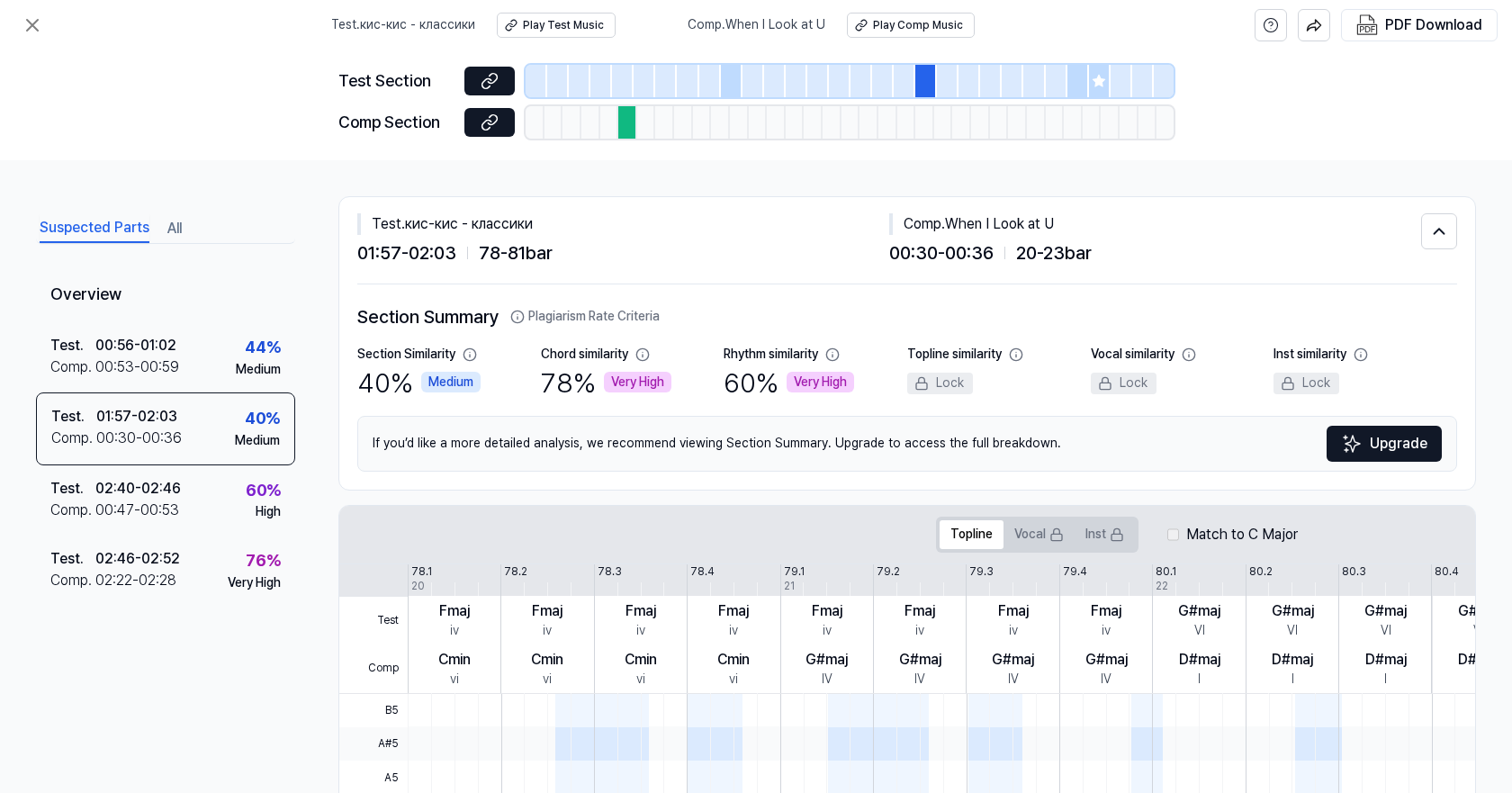
click at [1100, 85] on icon at bounding box center [1099, 80] width 11 height 11
